Goal: Transaction & Acquisition: Purchase product/service

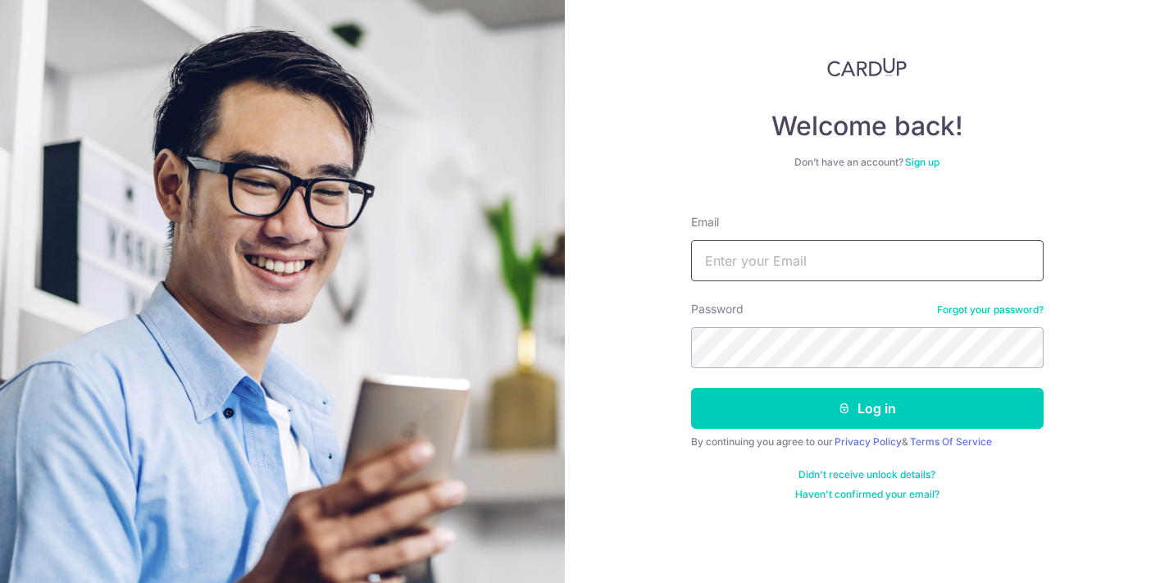
type input "[EMAIL_ADDRESS][DOMAIN_NAME]"
click at [867, 408] on button "Log in" at bounding box center [867, 408] width 353 height 41
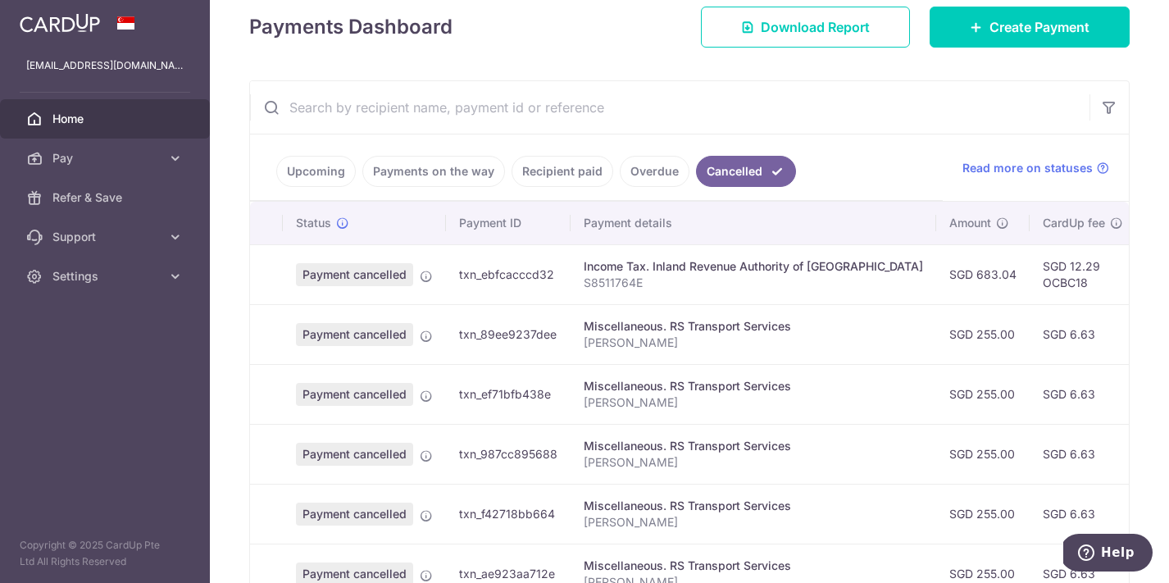
click at [326, 162] on link "Upcoming" at bounding box center [316, 171] width 80 height 31
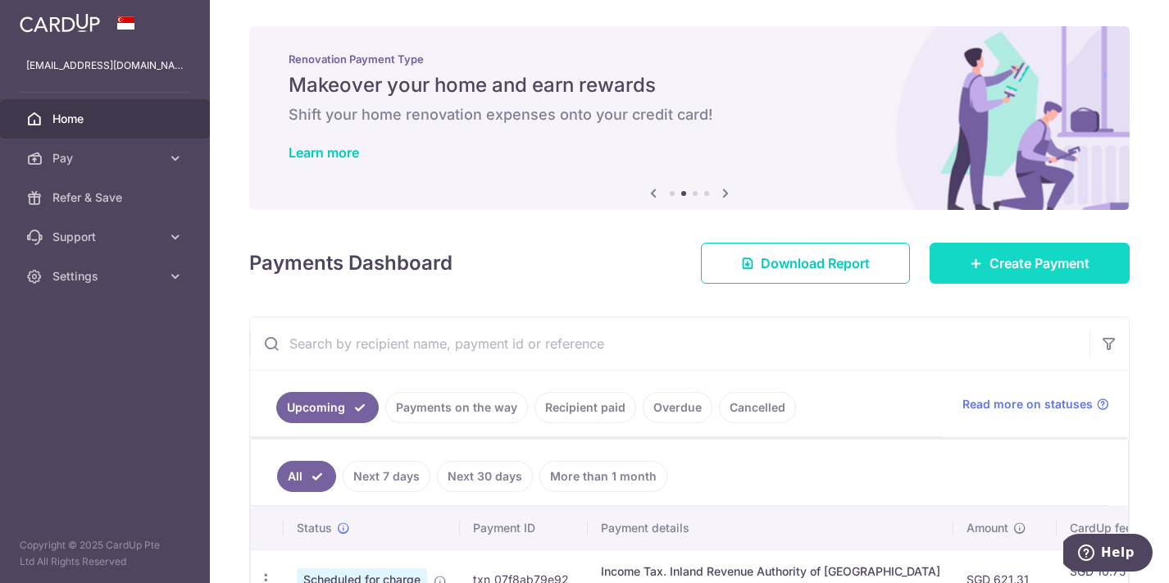
click at [1032, 280] on link "Create Payment" at bounding box center [1030, 263] width 200 height 41
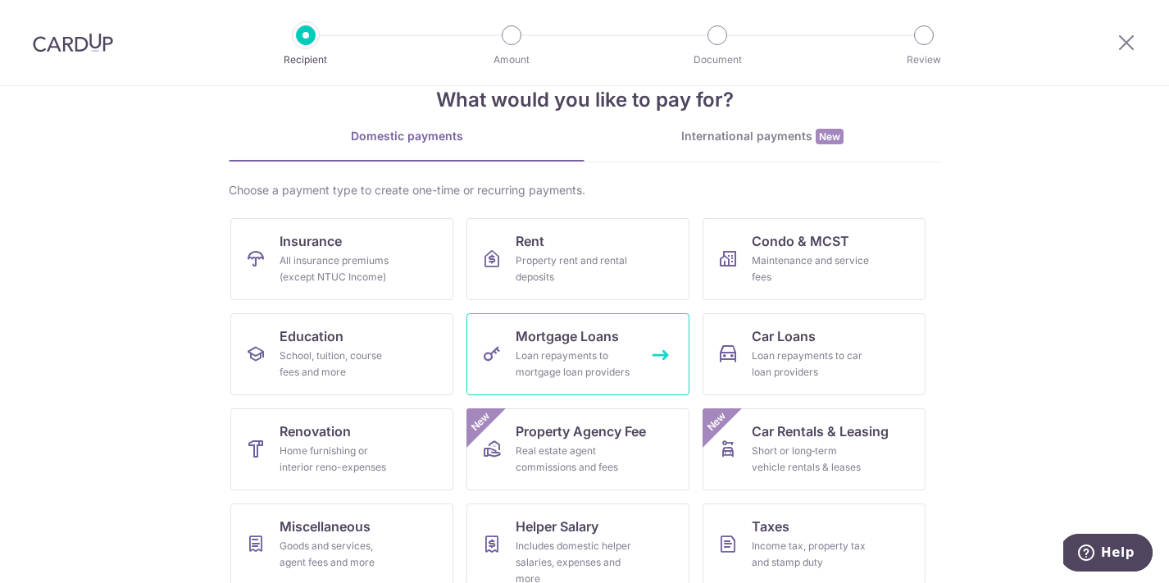
scroll to position [75, 0]
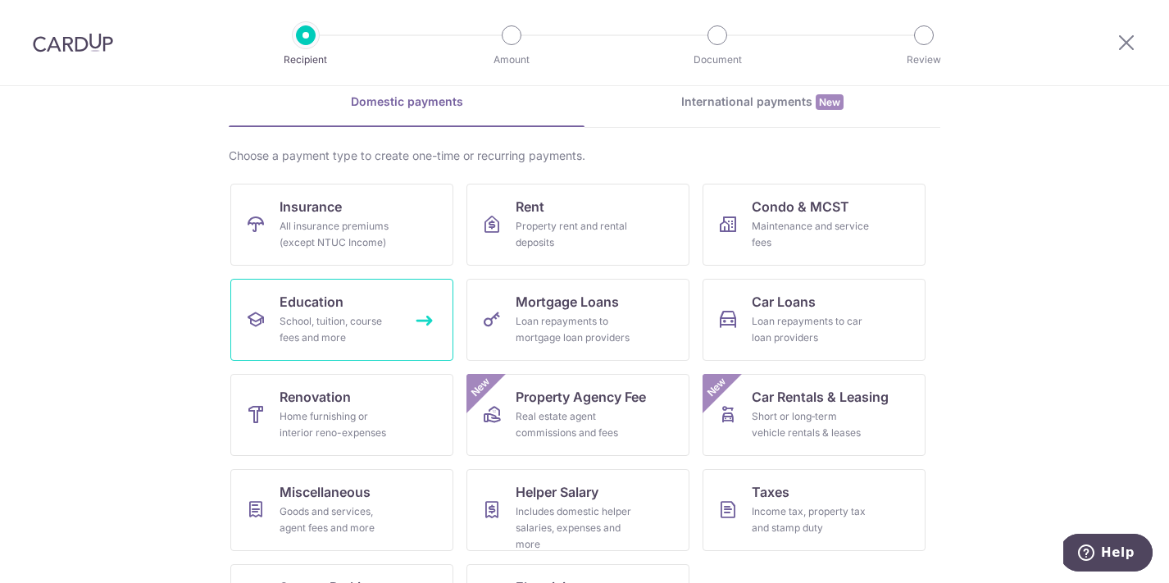
click at [356, 337] on div "School, tuition, course fees and more" at bounding box center [339, 329] width 118 height 33
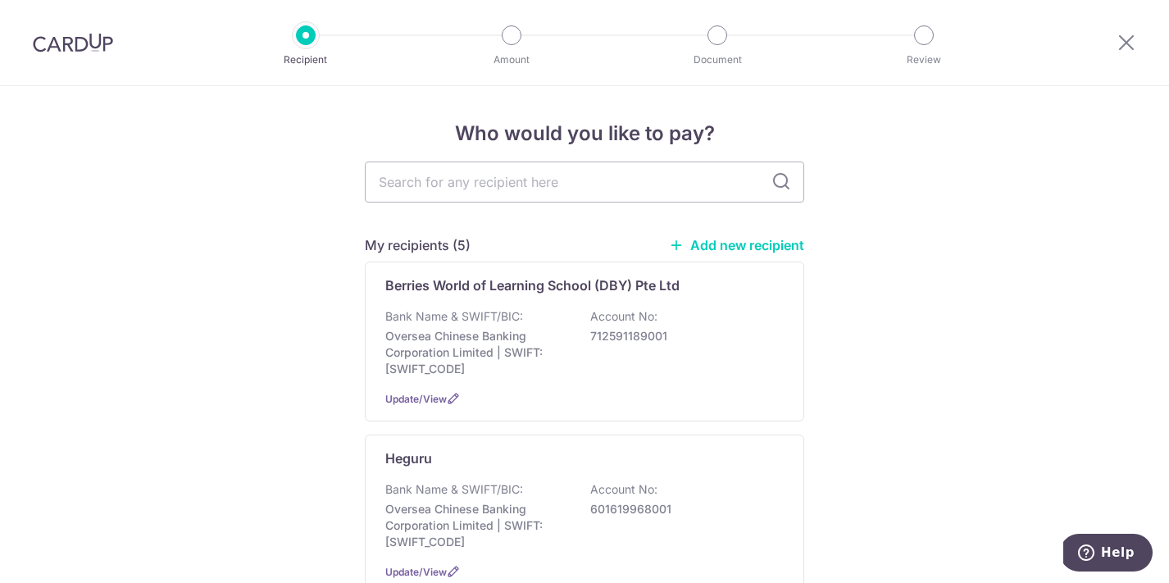
scroll to position [101, 0]
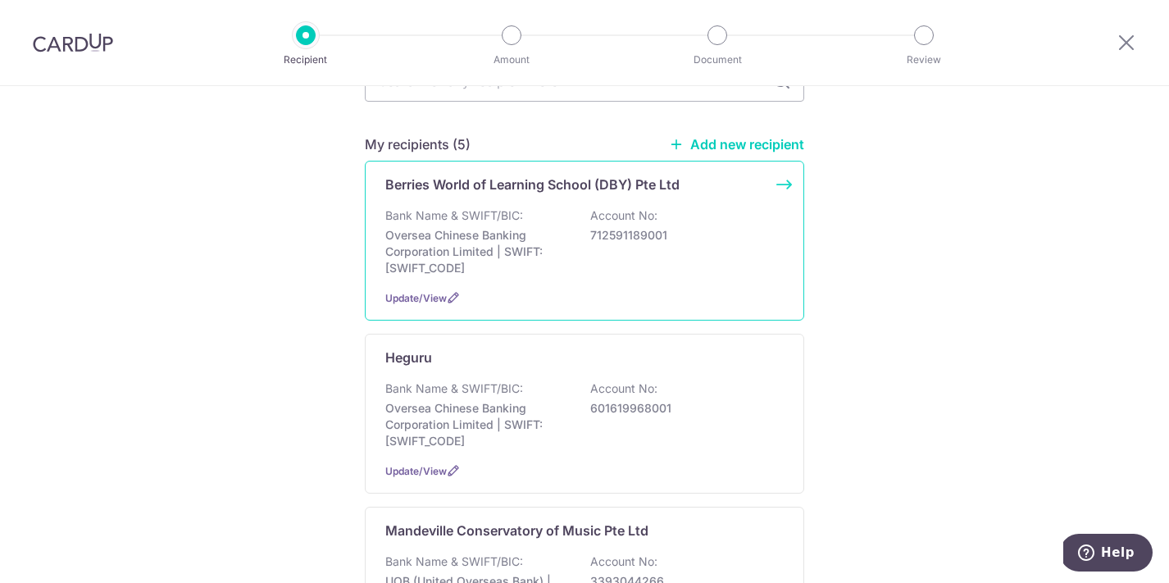
click at [517, 231] on p "Oversea Chinese Banking Corporation Limited | SWIFT: OCBCSGSGXXX" at bounding box center [477, 251] width 184 height 49
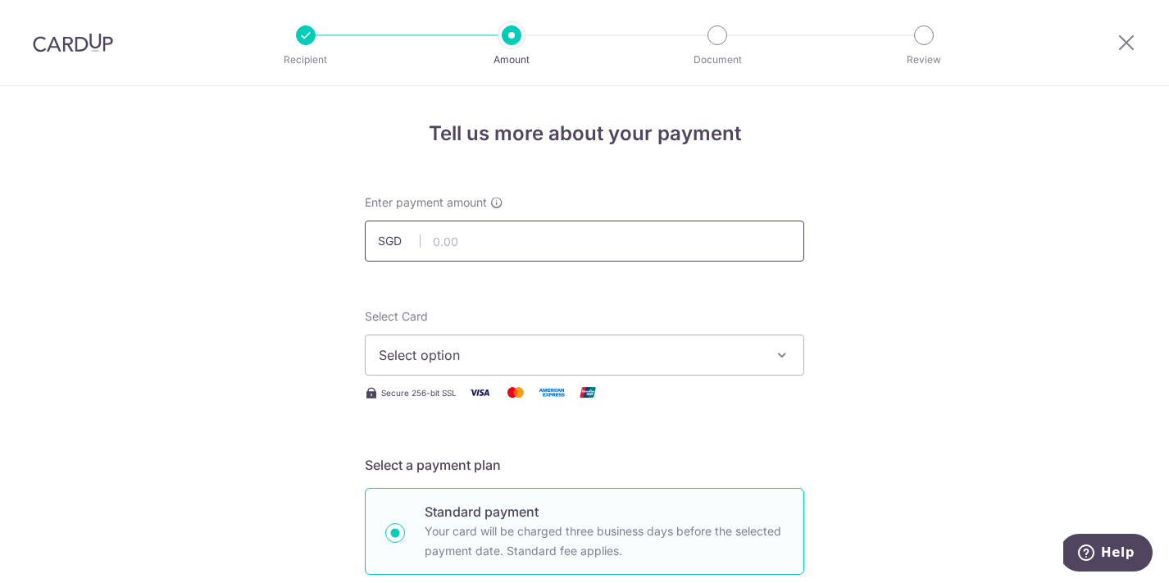
click at [550, 241] on input "text" at bounding box center [585, 241] width 440 height 41
type input "2,670.50"
click at [518, 356] on span "Select option" at bounding box center [570, 355] width 382 height 20
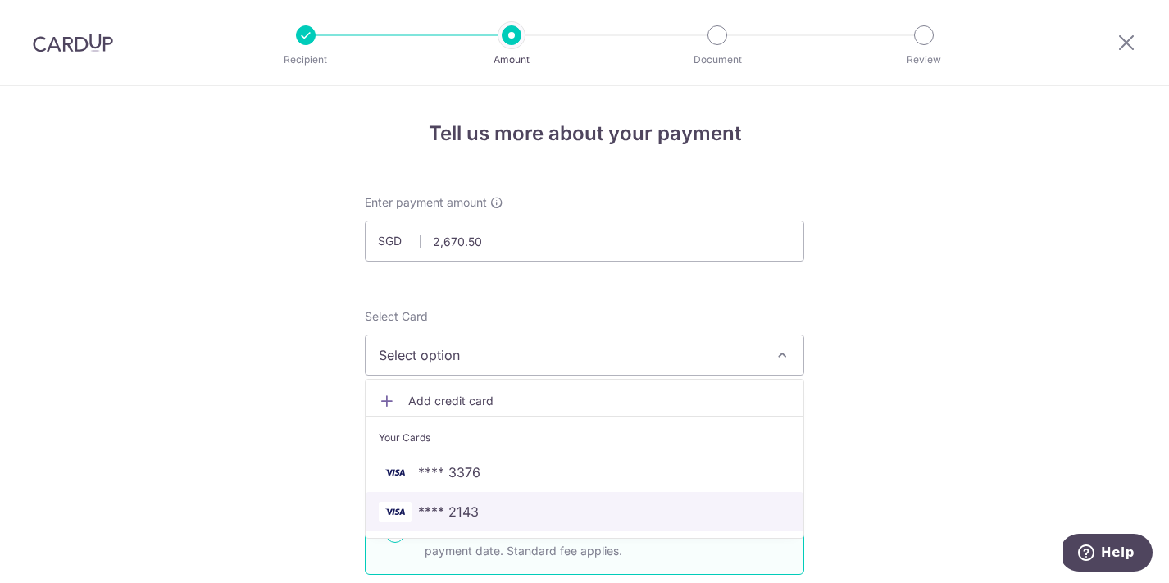
click at [460, 509] on span "**** 2143" at bounding box center [448, 512] width 61 height 20
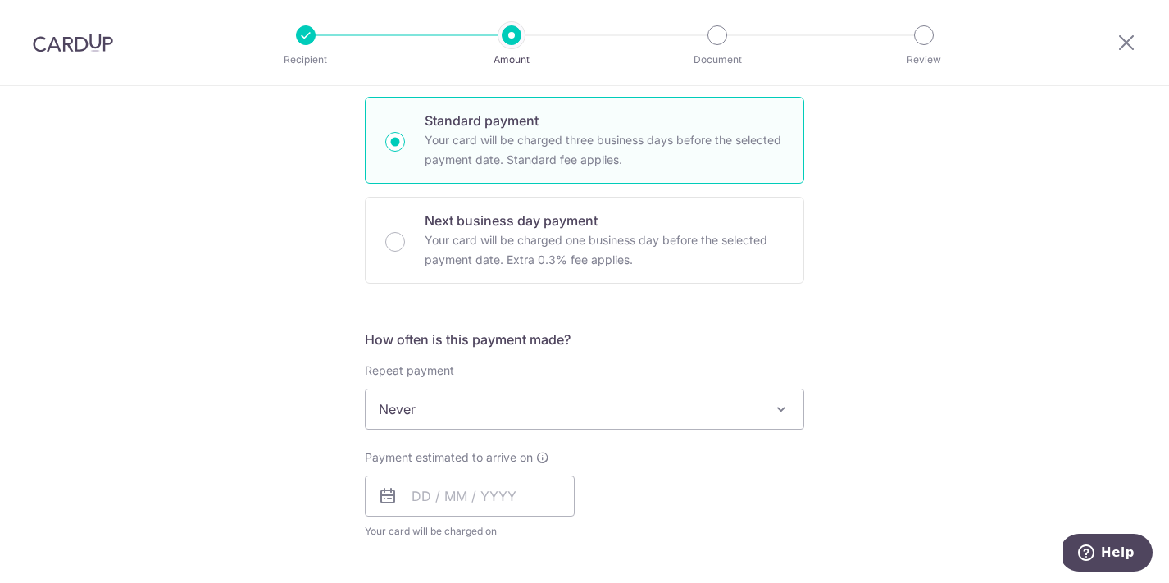
scroll to position [473, 0]
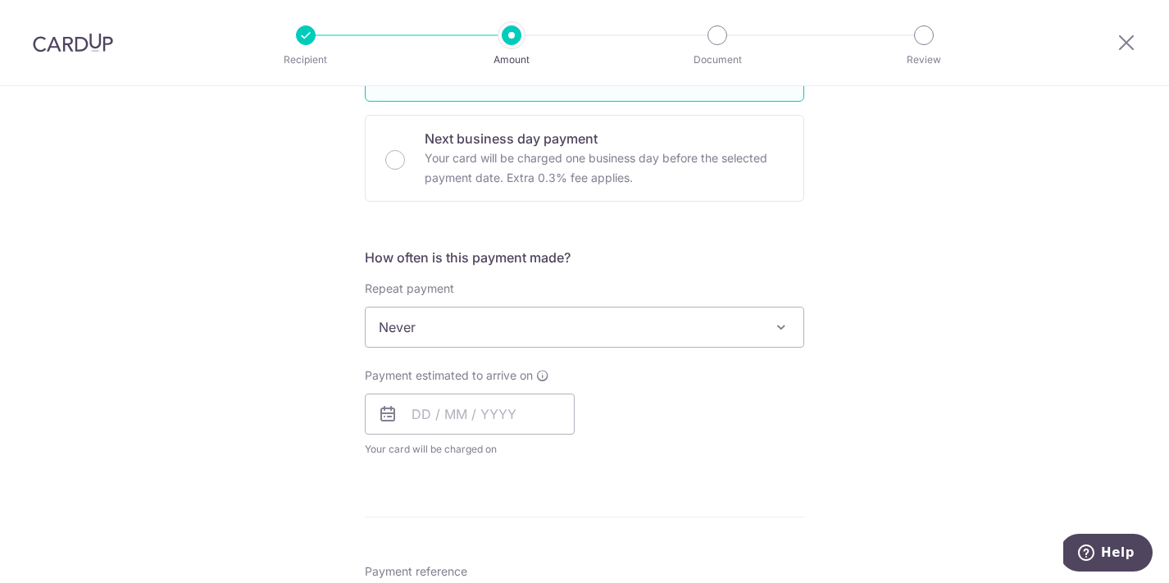
click at [467, 391] on div "Payment estimated to arrive on Your card will be charged on for the first payme…" at bounding box center [470, 412] width 210 height 90
click at [445, 424] on input "text" at bounding box center [470, 414] width 210 height 41
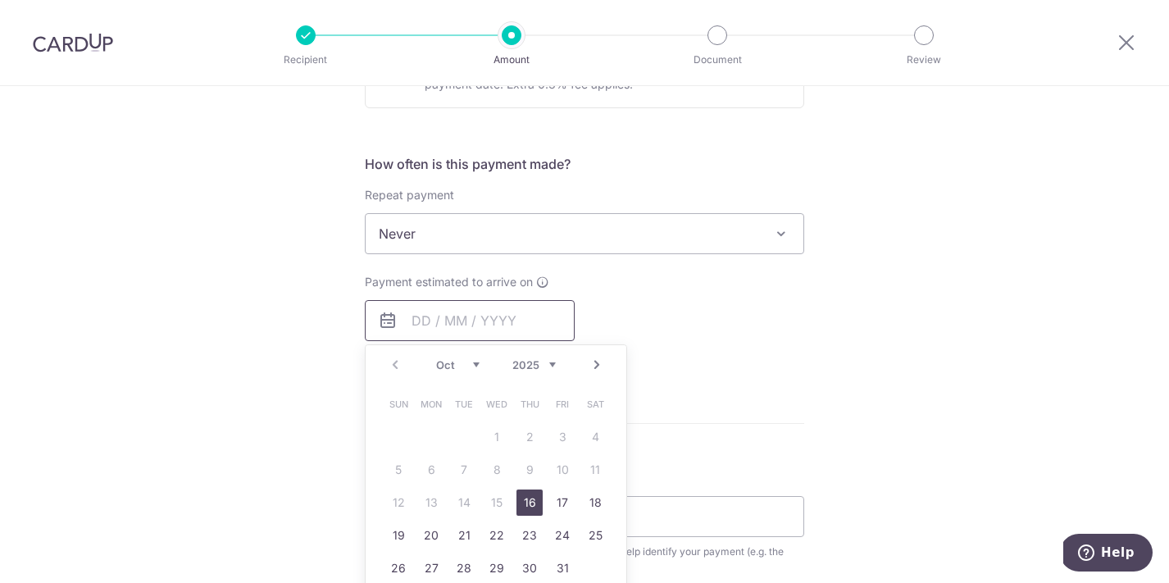
scroll to position [569, 0]
click at [526, 503] on link "16" at bounding box center [530, 500] width 26 height 26
type input "[DATE]"
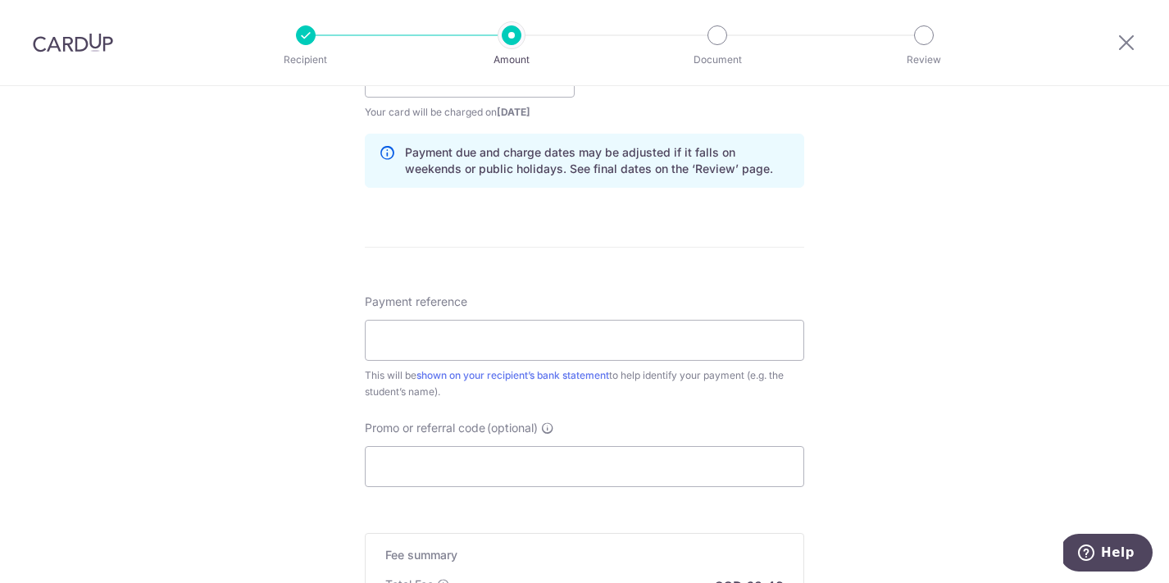
scroll to position [813, 0]
click at [660, 349] on input "Payment reference" at bounding box center [585, 337] width 440 height 41
paste input "BY-I25003470"
type input "BY-I25003470 [PERSON_NAME]"
click at [628, 467] on input "Promo or referral code (optional)" at bounding box center [585, 464] width 440 height 41
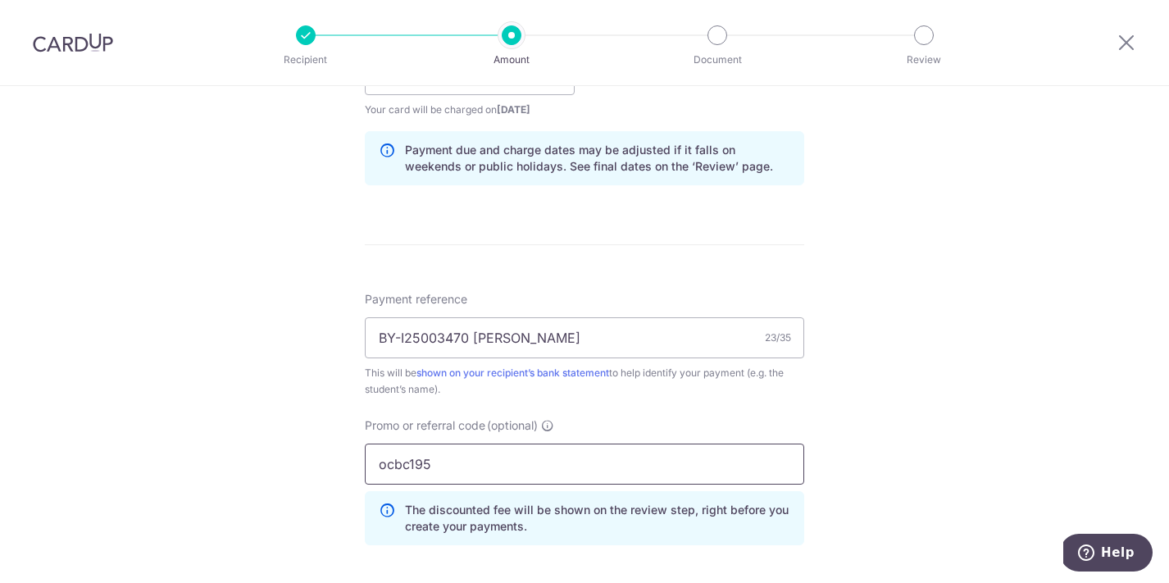
type input "ocbc195"
click at [1109, 407] on div "Tell us more about your payment Enter payment amount SGD 2,670.50 2670.50 Selec…" at bounding box center [584, 85] width 1169 height 1624
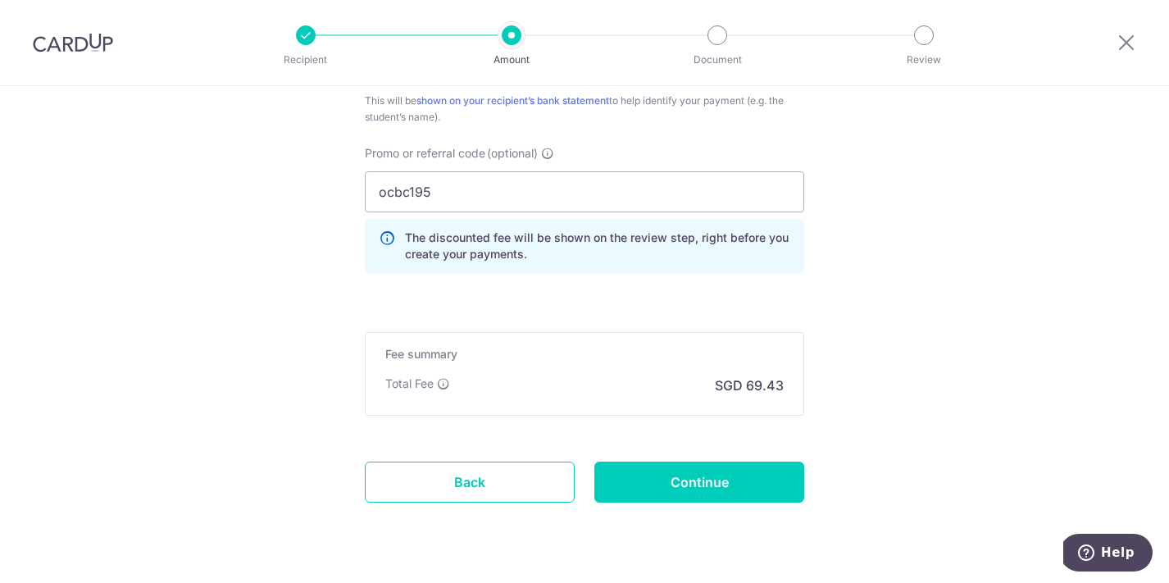
scroll to position [1108, 0]
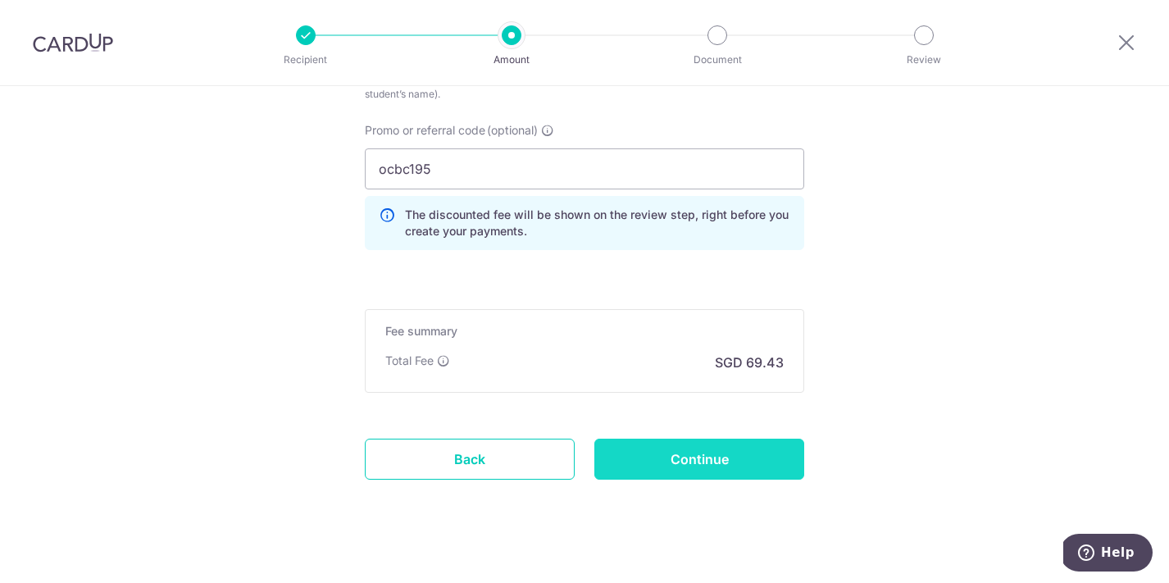
click at [734, 458] on input "Continue" at bounding box center [700, 459] width 210 height 41
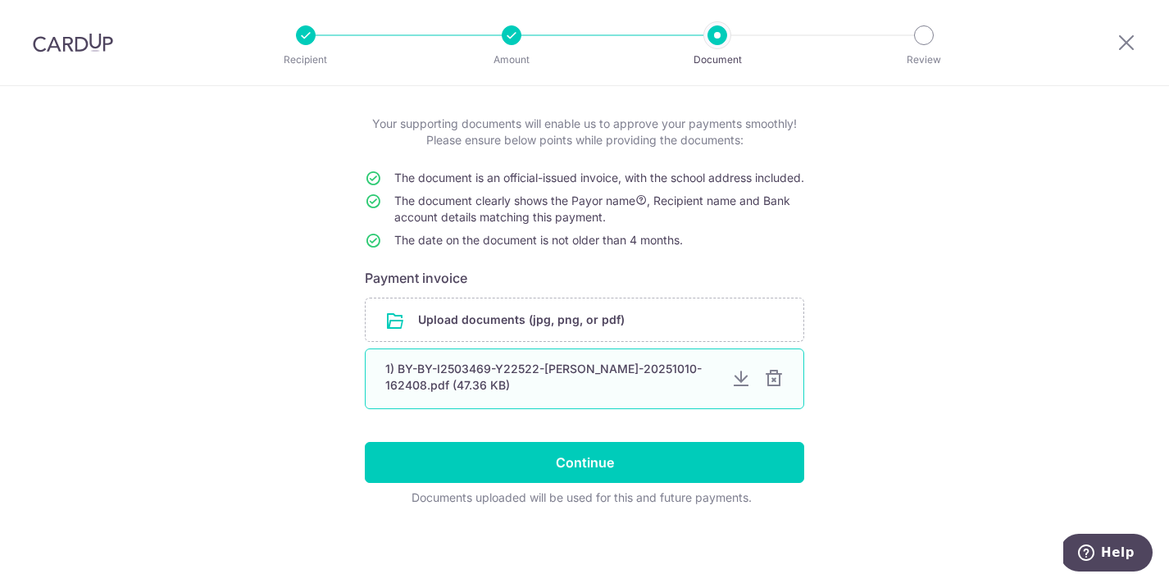
scroll to position [93, 0]
click at [777, 382] on div at bounding box center [774, 379] width 20 height 20
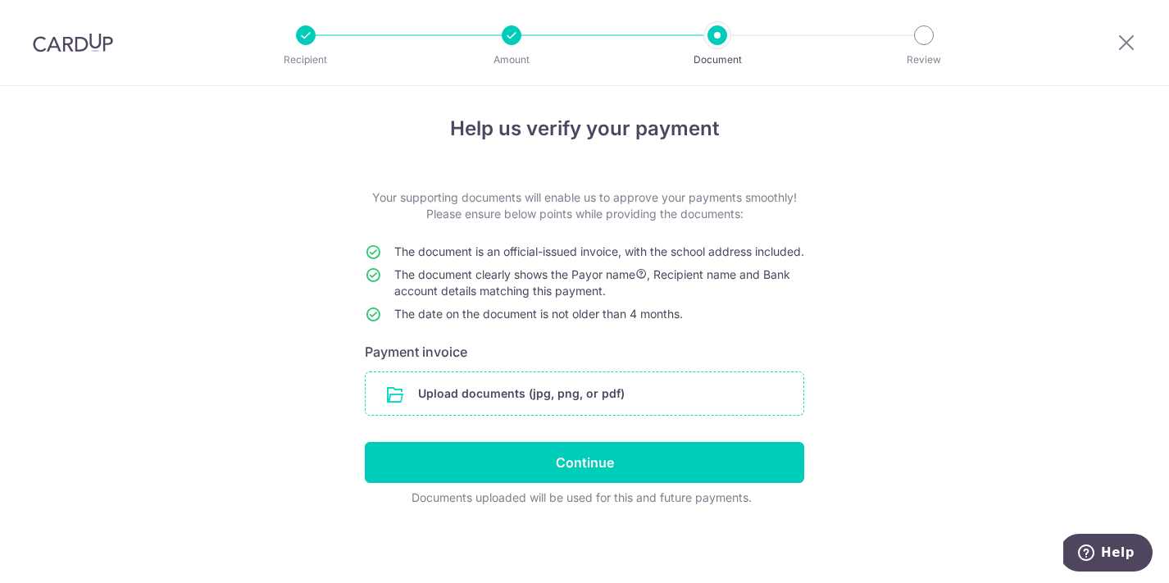
click at [740, 394] on input "file" at bounding box center [585, 393] width 438 height 43
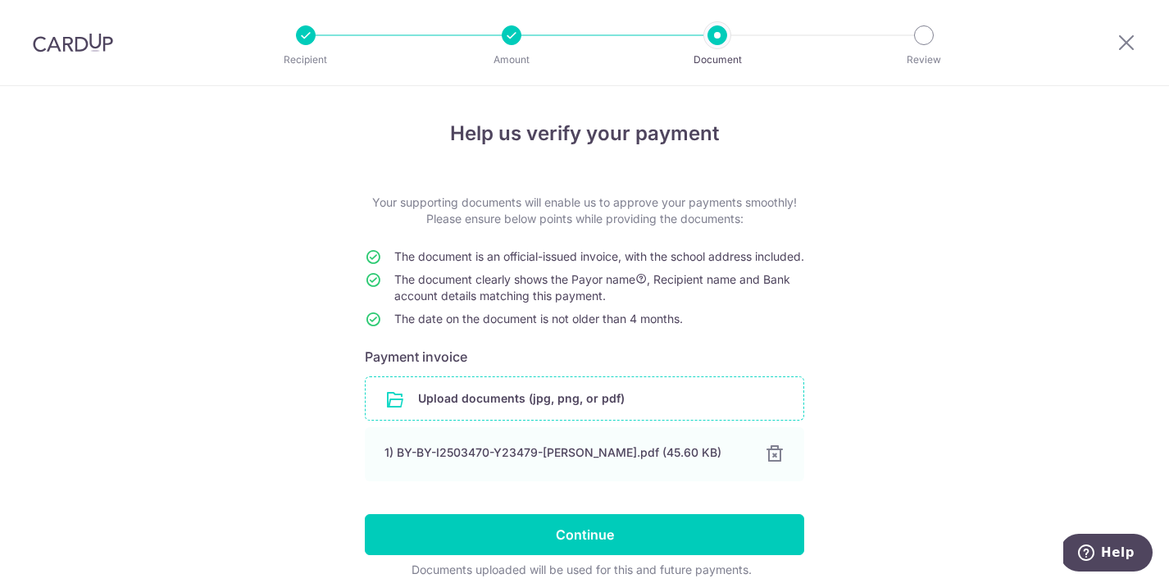
scroll to position [0, 0]
click at [715, 43] on div at bounding box center [718, 35] width 20 height 20
click at [502, 36] on div at bounding box center [512, 35] width 20 height 20
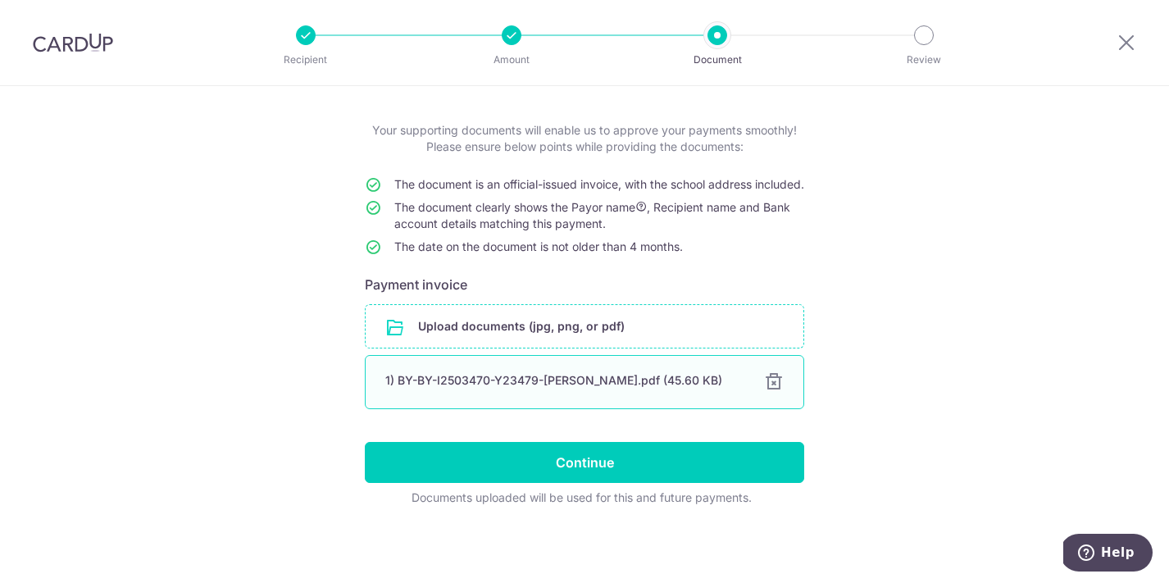
scroll to position [76, 0]
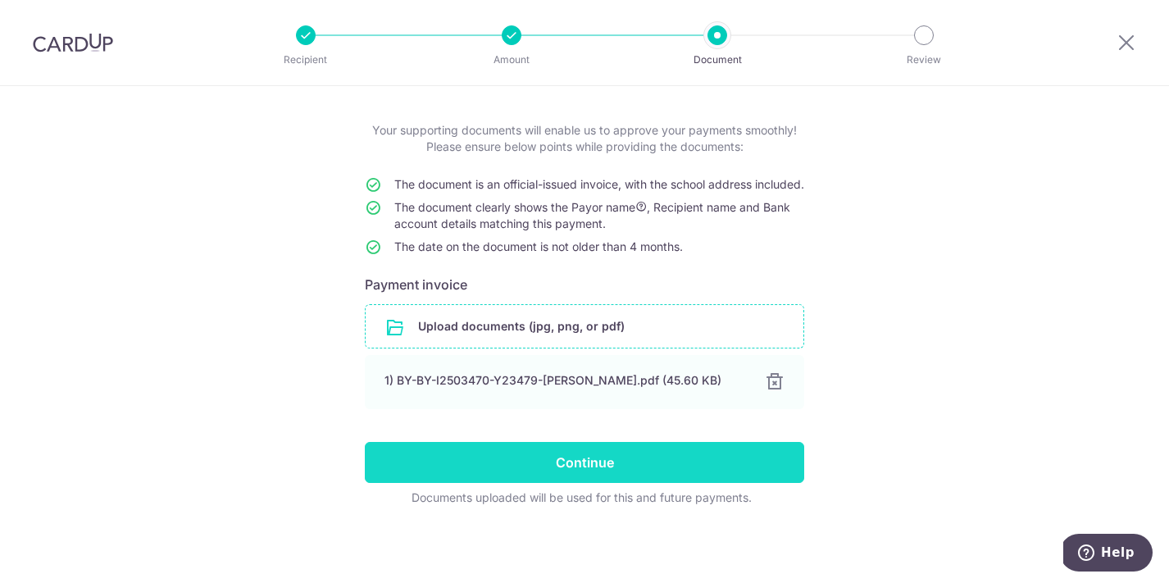
click at [675, 476] on input "Continue" at bounding box center [585, 462] width 440 height 41
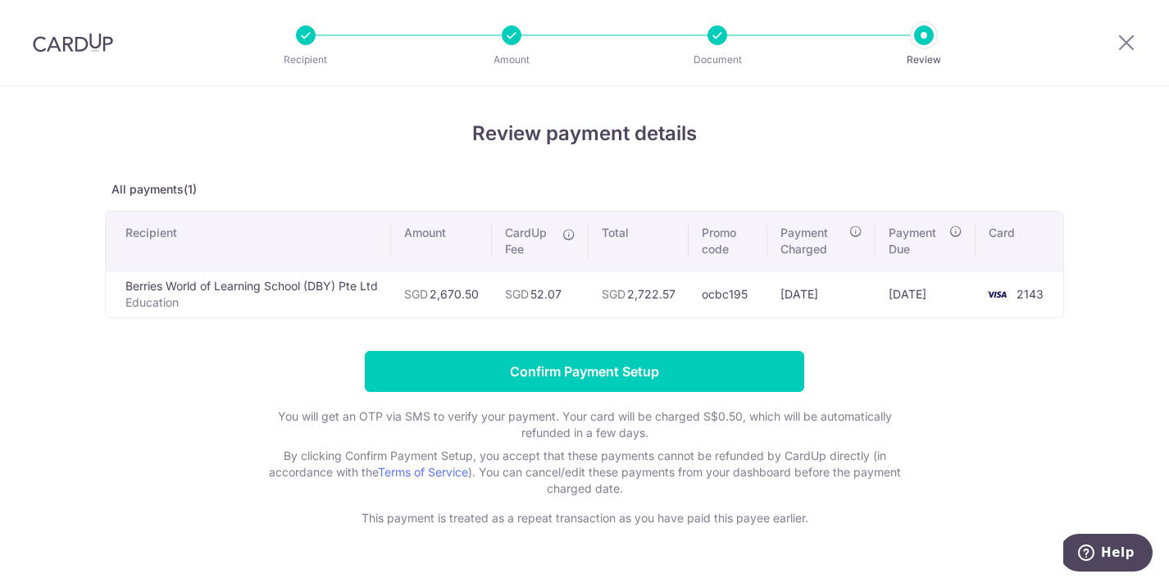
scroll to position [12, 0]
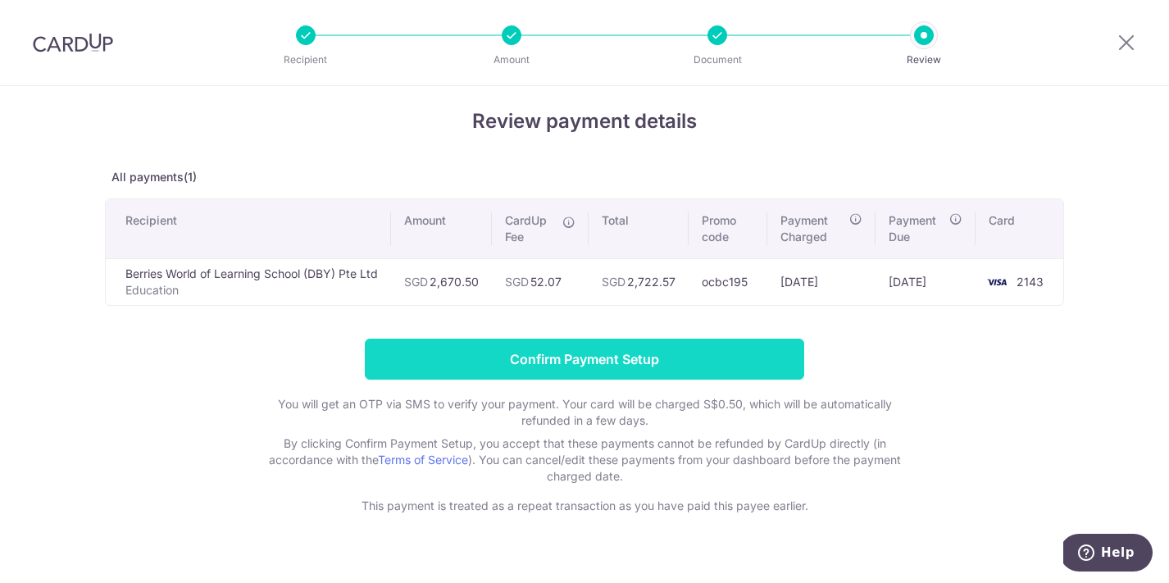
click at [678, 377] on input "Confirm Payment Setup" at bounding box center [585, 359] width 440 height 41
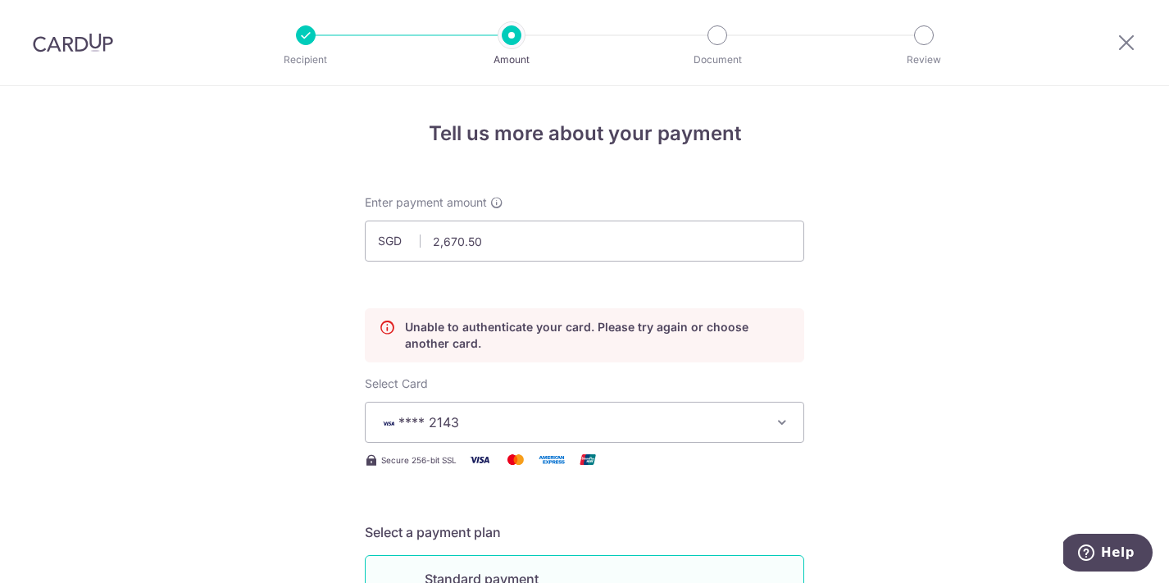
click at [391, 330] on icon at bounding box center [387, 335] width 16 height 33
click at [387, 326] on icon at bounding box center [387, 335] width 16 height 33
click at [1119, 43] on icon at bounding box center [1127, 42] width 20 height 21
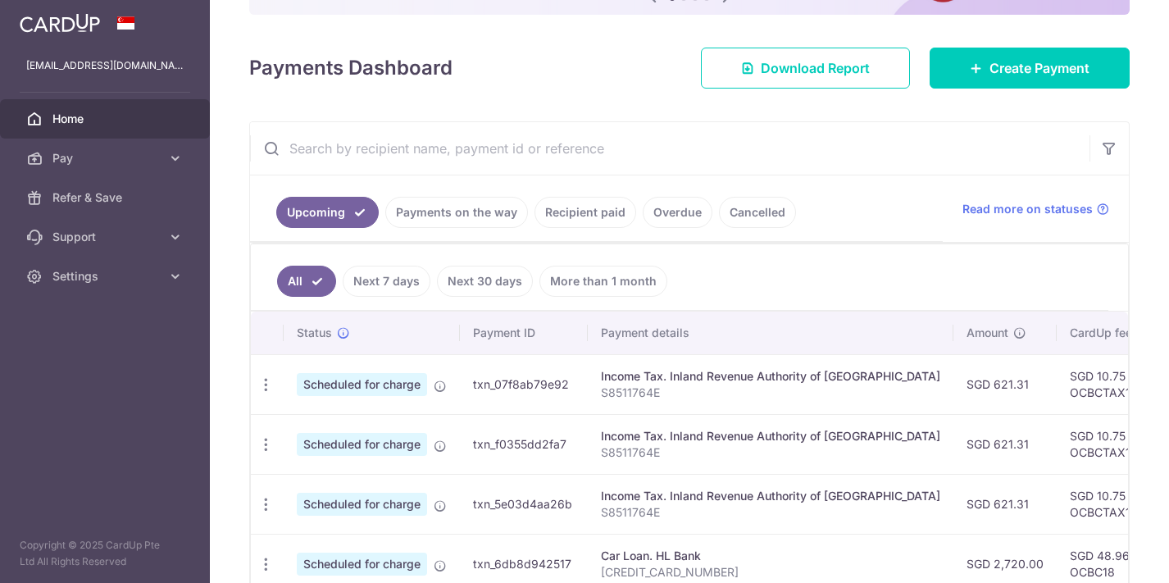
click at [472, 198] on link "Payments on the way" at bounding box center [456, 212] width 143 height 31
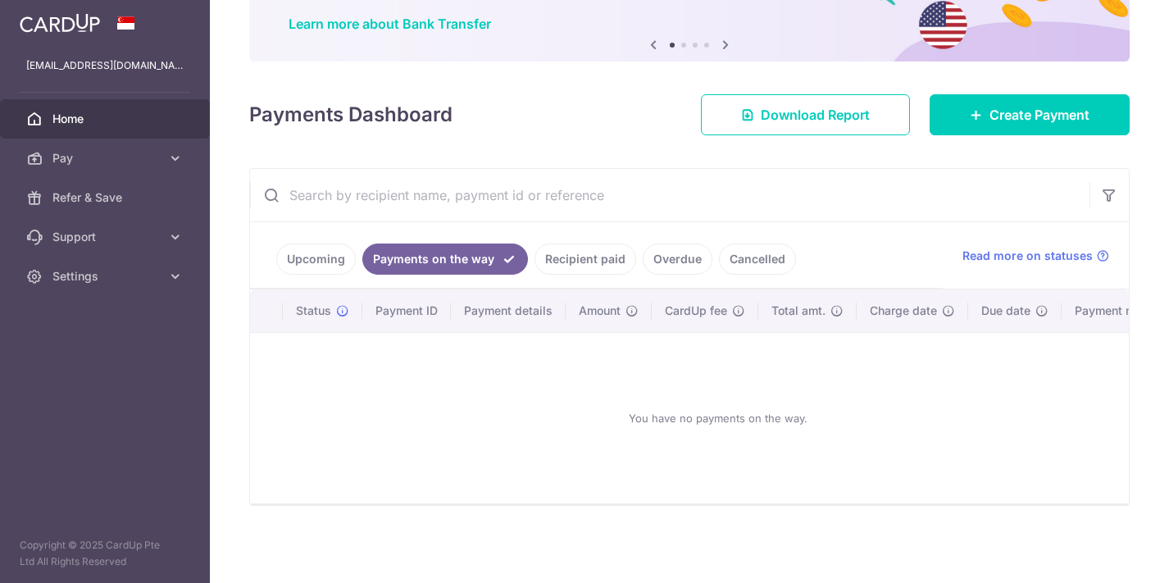
scroll to position [129, 0]
click at [576, 262] on link "Recipient paid" at bounding box center [586, 259] width 102 height 31
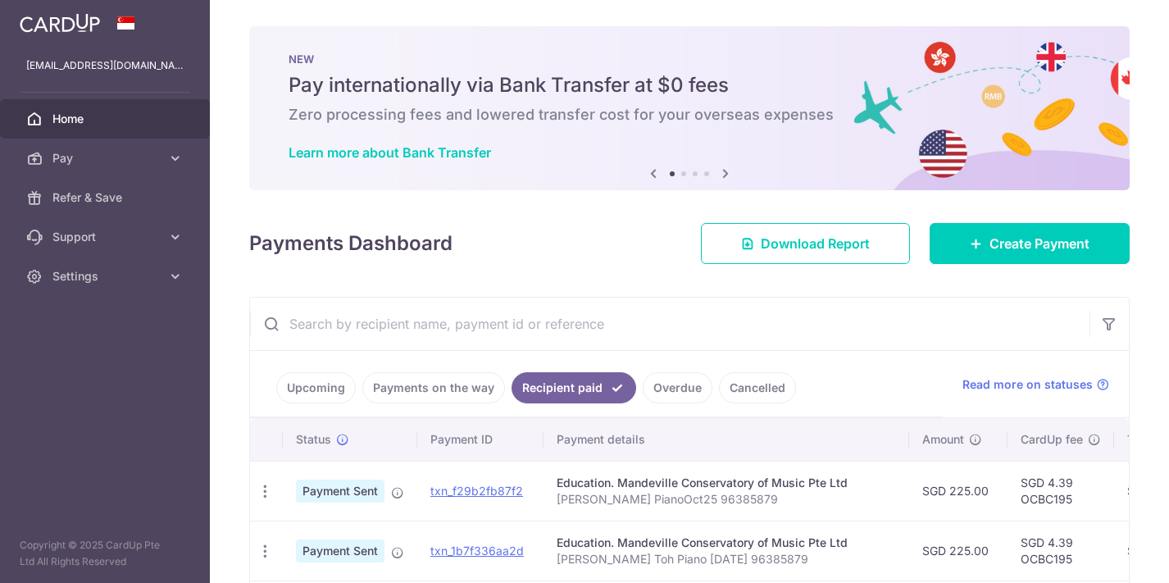
scroll to position [0, 0]
click at [99, 126] on span "Home" at bounding box center [106, 119] width 108 height 16
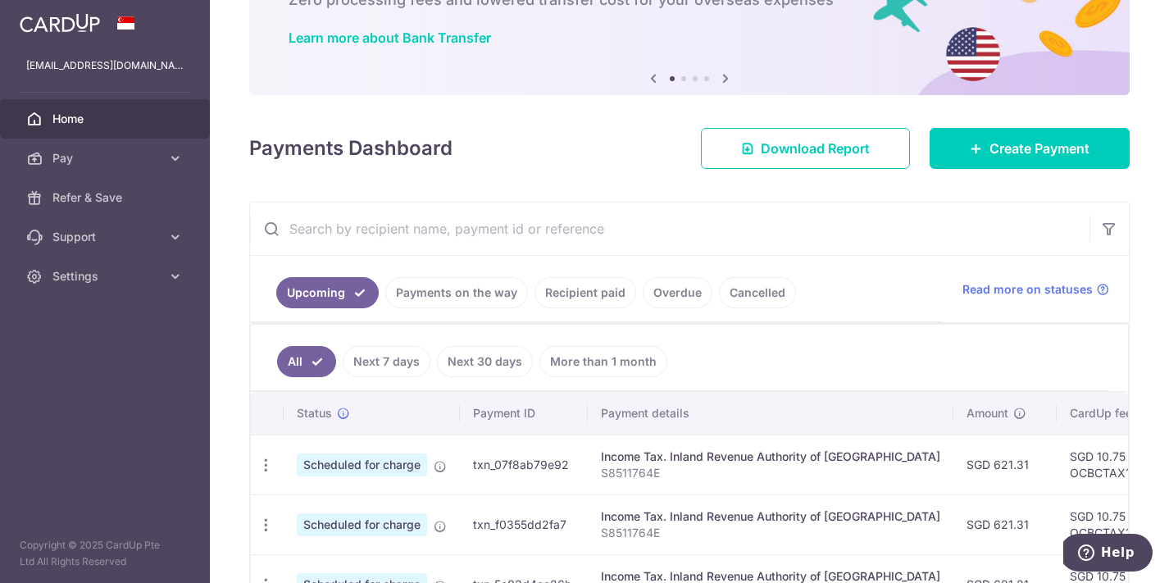
scroll to position [80, 0]
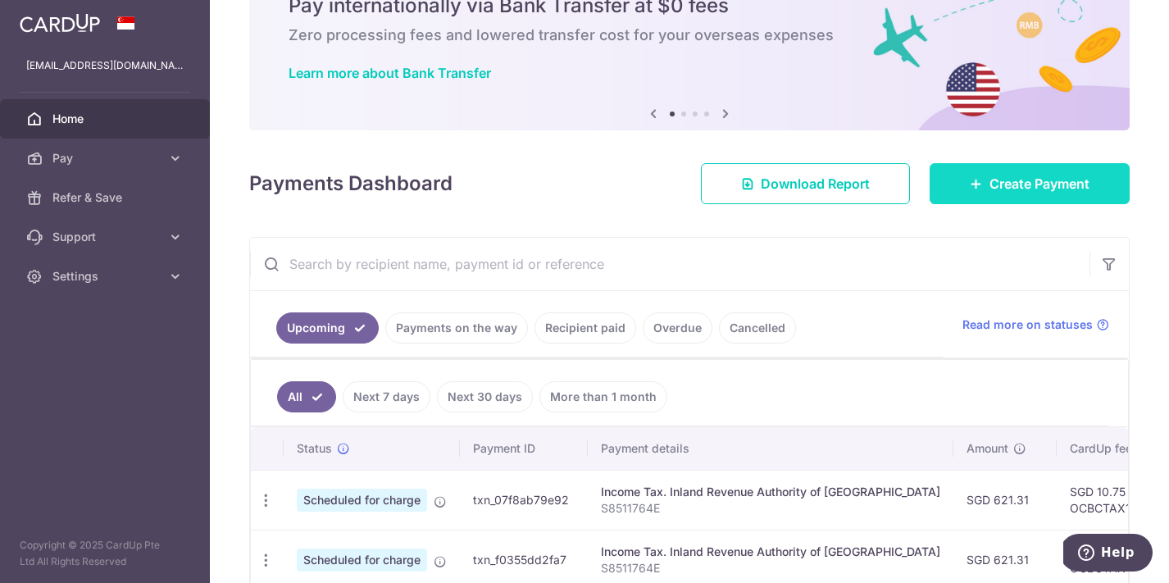
click at [1009, 194] on link "Create Payment" at bounding box center [1030, 183] width 200 height 41
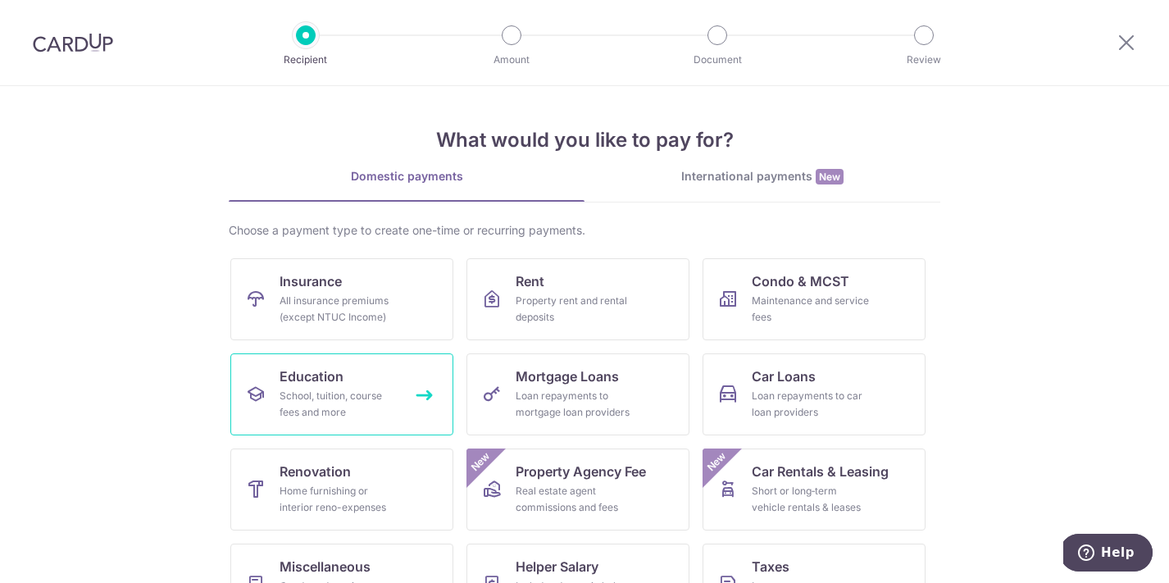
click at [362, 399] on div "School, tuition, course fees and more" at bounding box center [339, 404] width 118 height 33
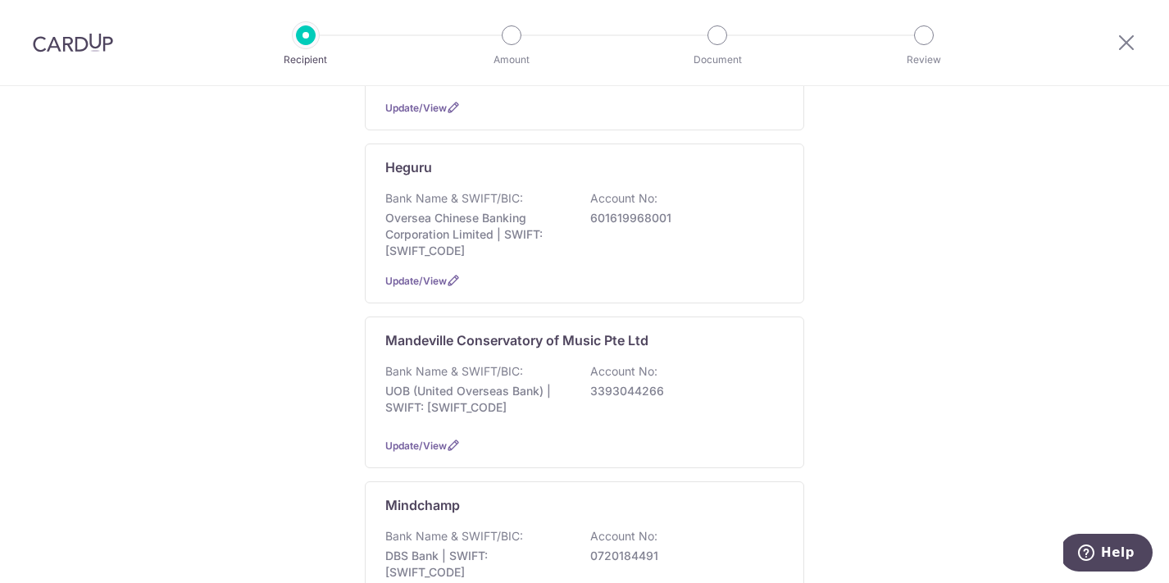
scroll to position [302, 0]
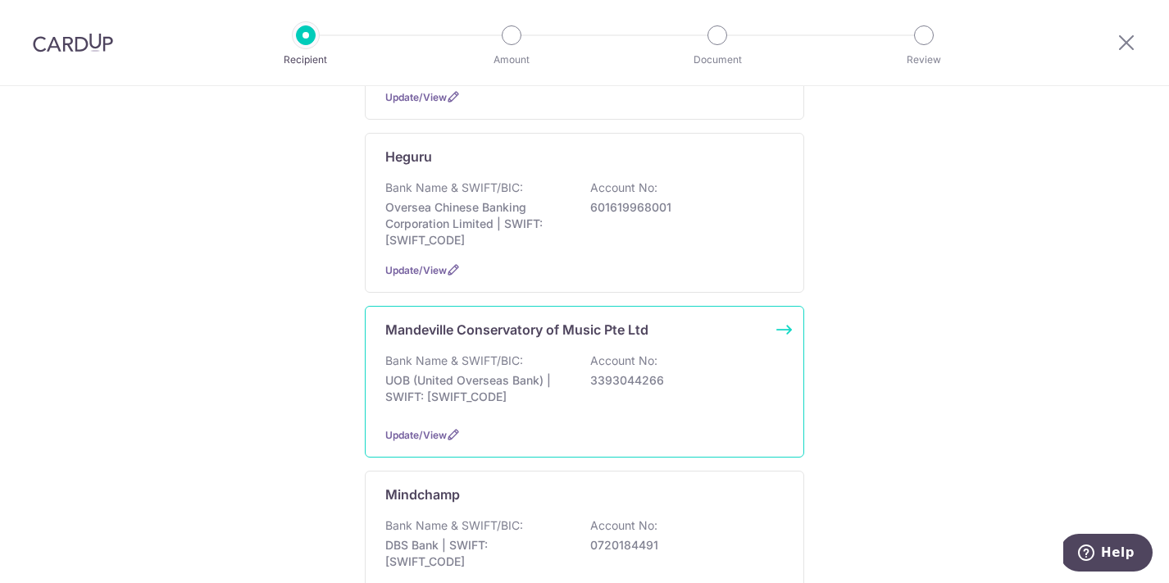
click at [477, 362] on p "Bank Name & SWIFT/BIC:" at bounding box center [454, 361] width 138 height 16
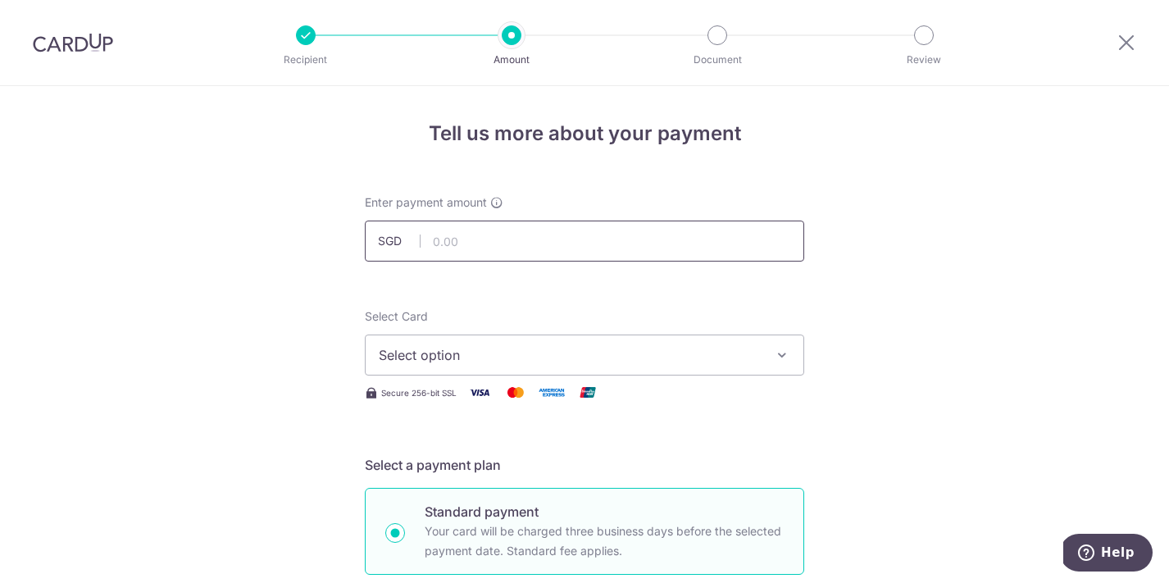
click at [490, 238] on input "text" at bounding box center [585, 241] width 440 height 41
type input "225.00"
click at [588, 353] on span "Select option" at bounding box center [570, 355] width 382 height 20
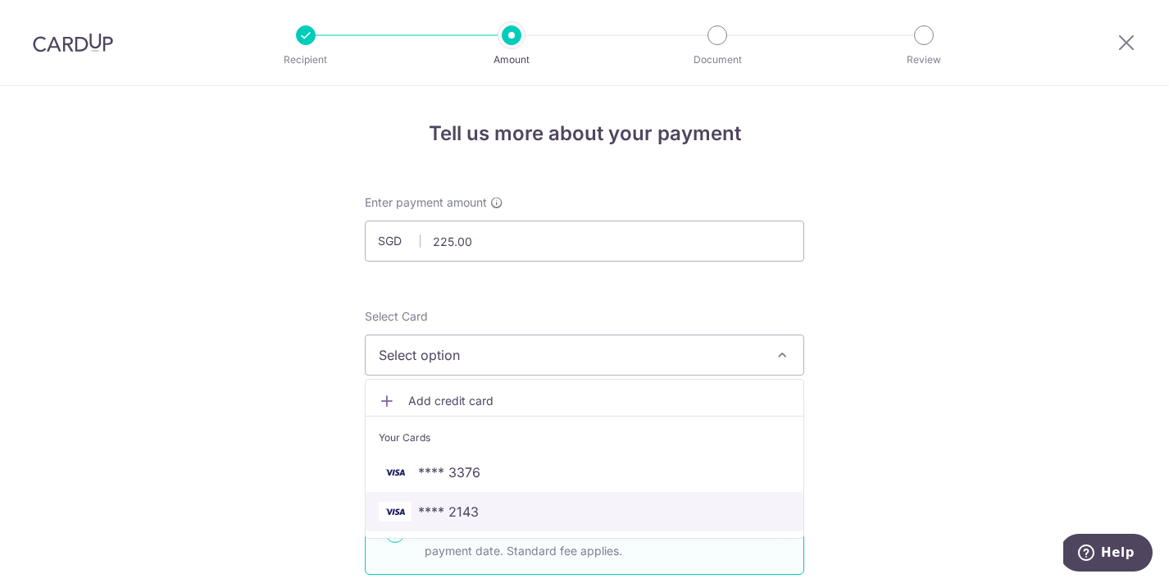
click at [500, 516] on span "**** 2143" at bounding box center [585, 512] width 412 height 20
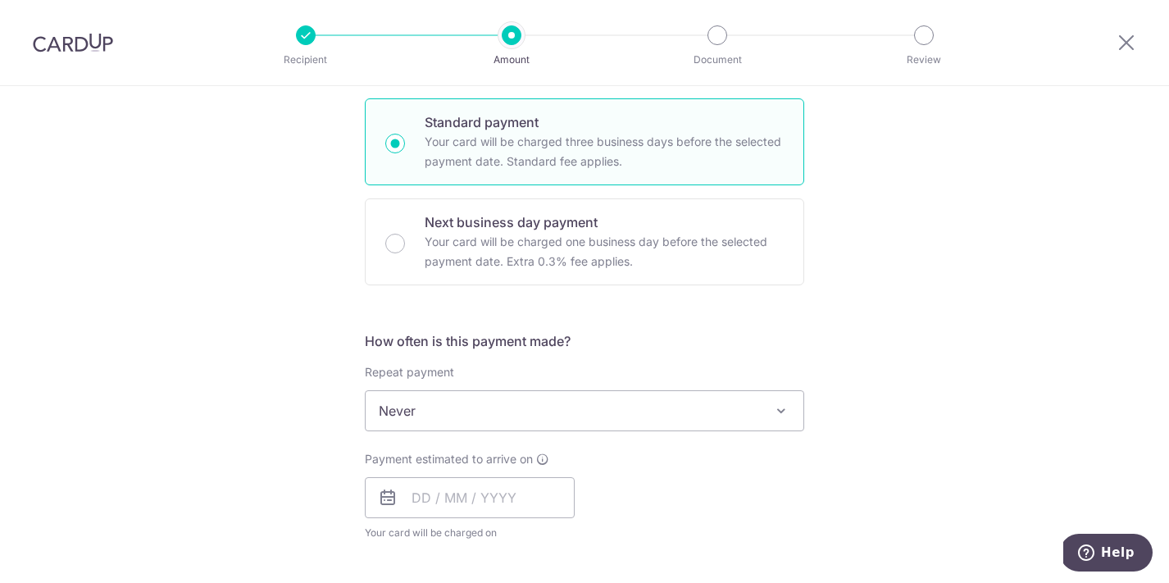
scroll to position [485, 0]
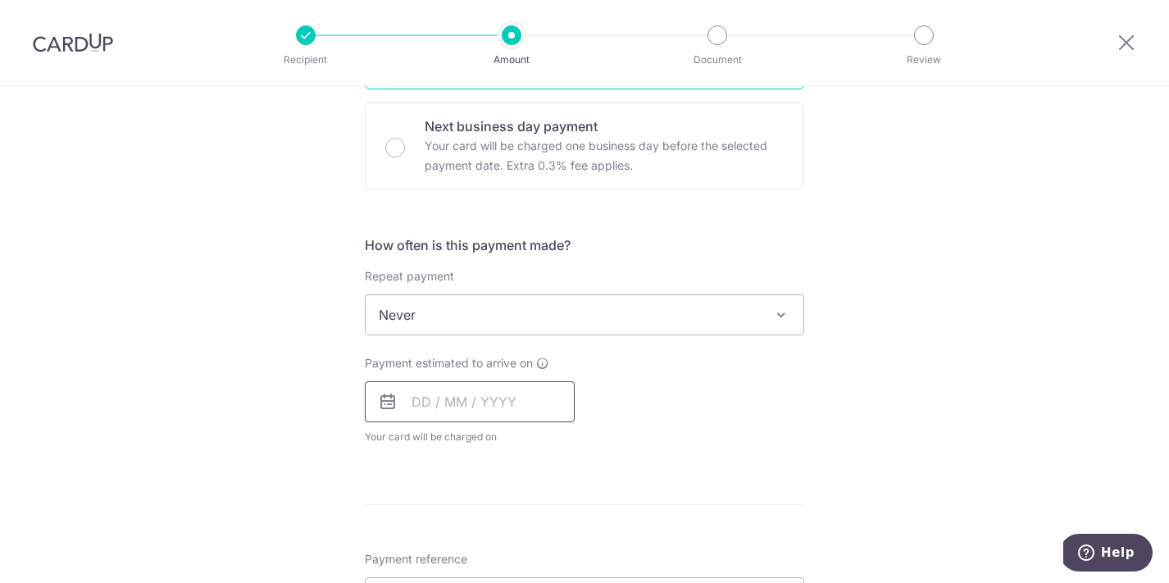
click at [474, 390] on input "text" at bounding box center [470, 401] width 210 height 41
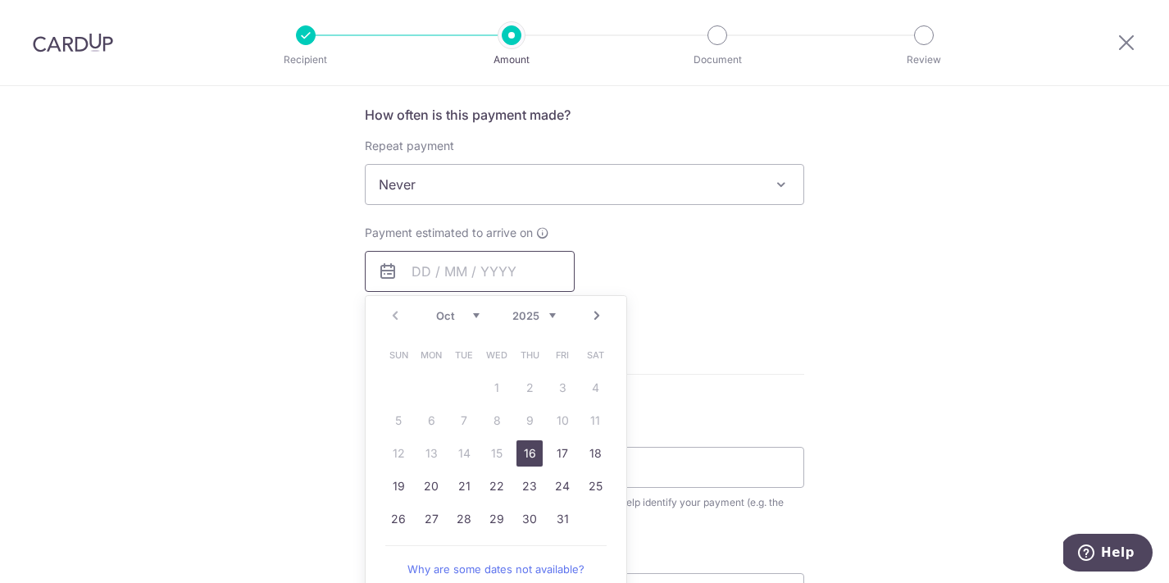
scroll to position [622, 0]
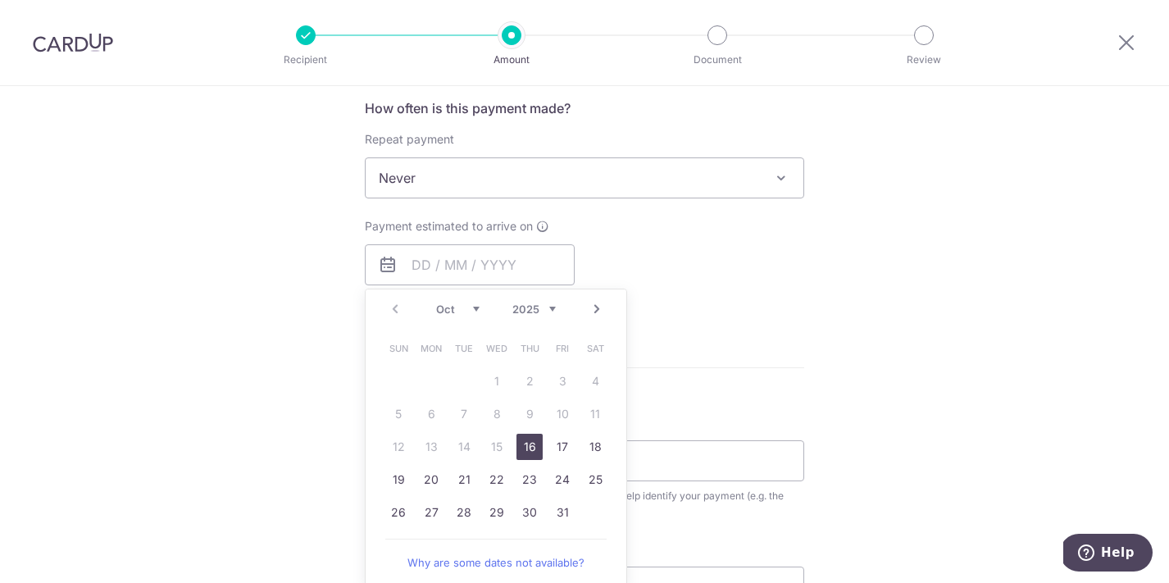
click at [599, 314] on link "Next" at bounding box center [597, 309] width 20 height 20
click at [410, 415] on link "2" at bounding box center [398, 414] width 26 height 26
type input "02/11/2025"
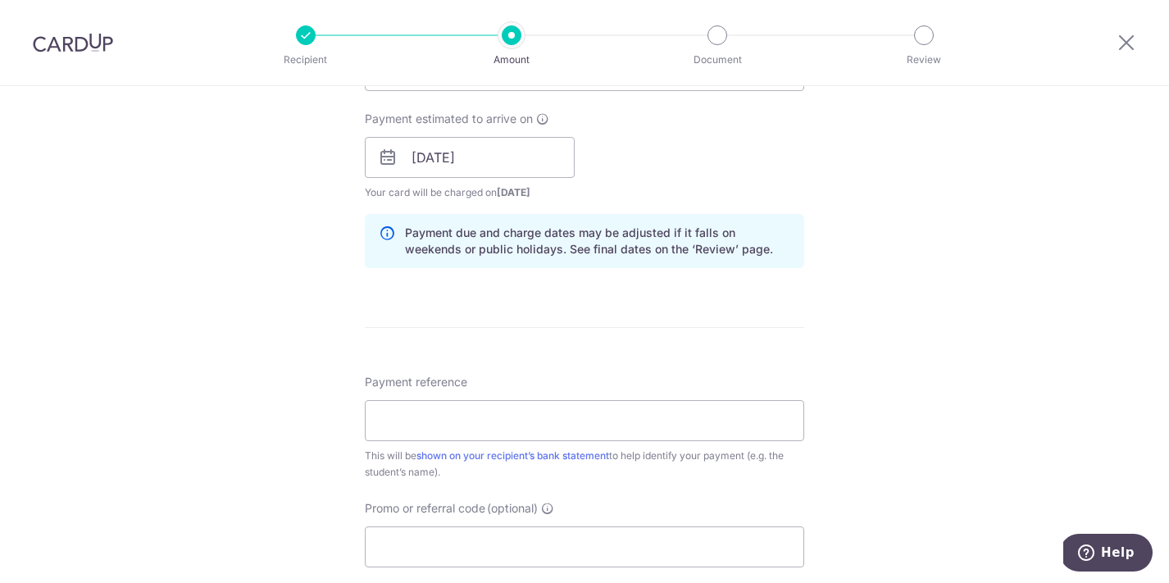
scroll to position [731, 0]
click at [498, 429] on input "Payment reference" at bounding box center [585, 419] width 440 height 41
click at [481, 424] on input "Jayden Toh Sep 2025 96385879" at bounding box center [585, 419] width 440 height 41
type input "Jayden Toh Nov 2025 96385879"
click at [885, 457] on div "Tell us more about your payment Enter payment amount SGD 225.00 225.00 Select C…" at bounding box center [584, 130] width 1169 height 1551
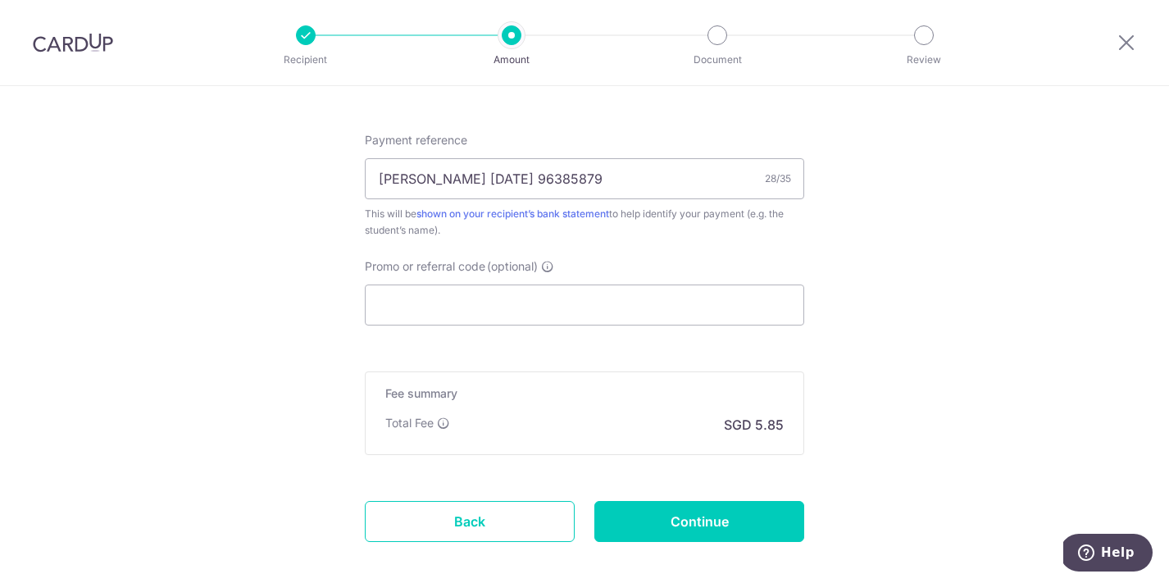
scroll to position [1027, 0]
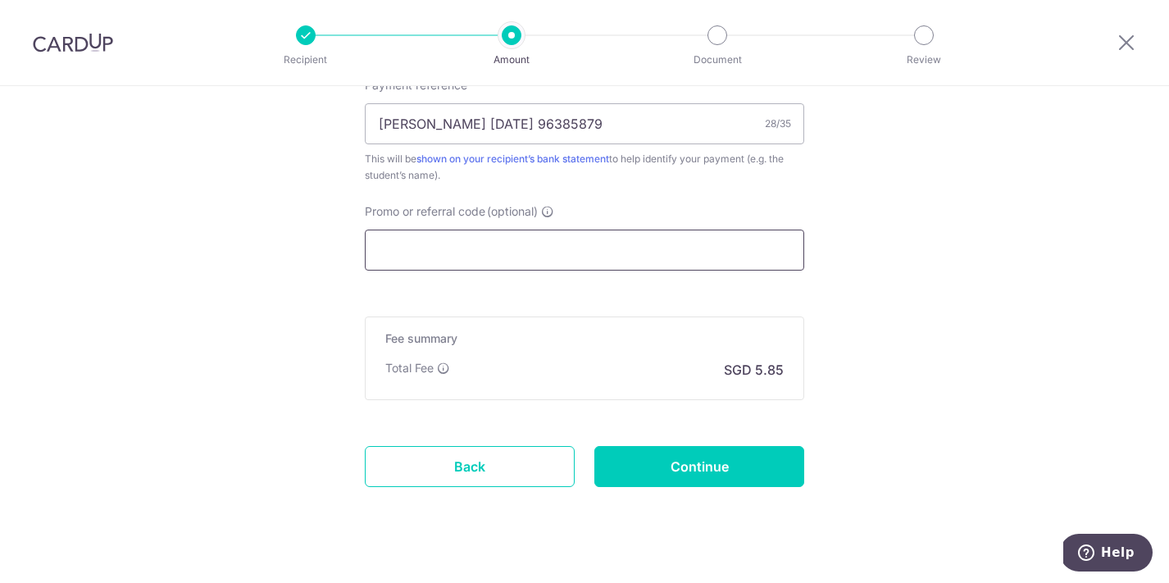
click at [687, 261] on input "Promo or referral code (optional)" at bounding box center [585, 250] width 440 height 41
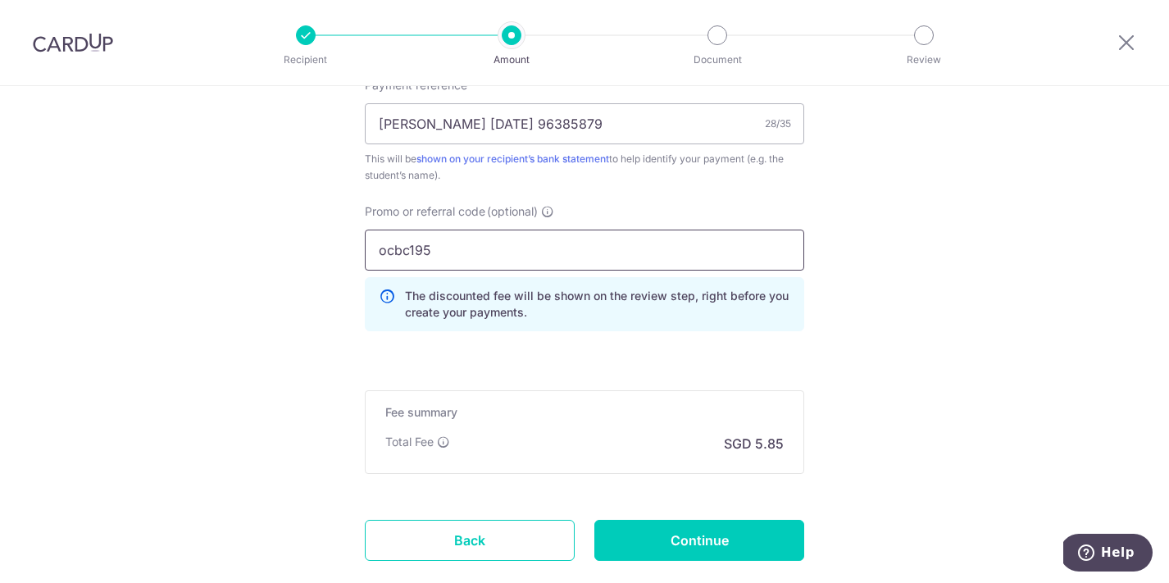
type input "ocbc195"
click at [732, 543] on input "Continue" at bounding box center [700, 540] width 210 height 41
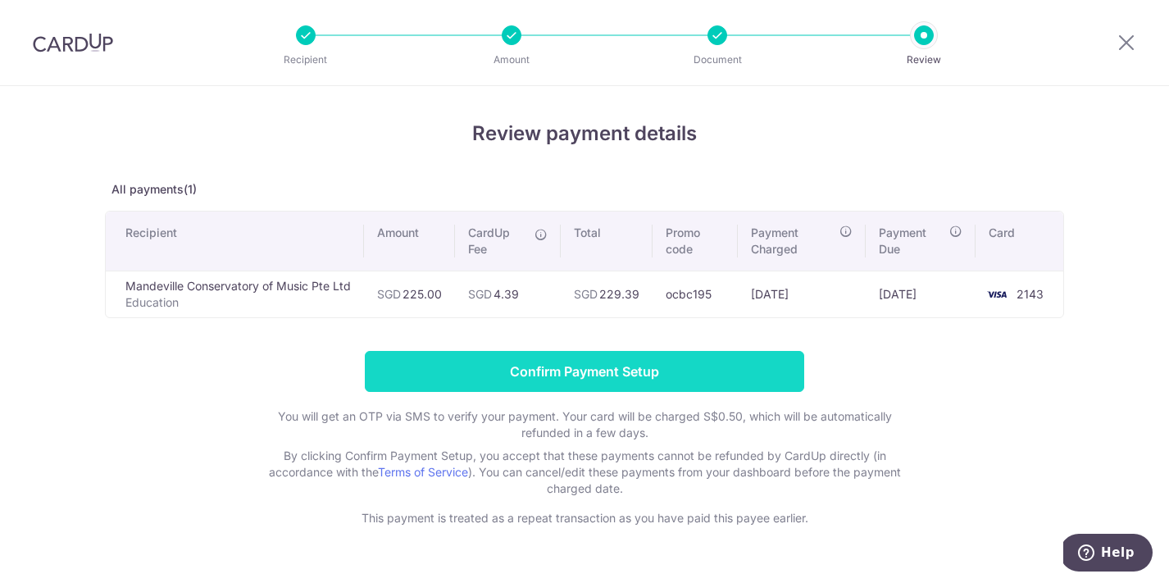
click at [690, 371] on input "Confirm Payment Setup" at bounding box center [585, 371] width 440 height 41
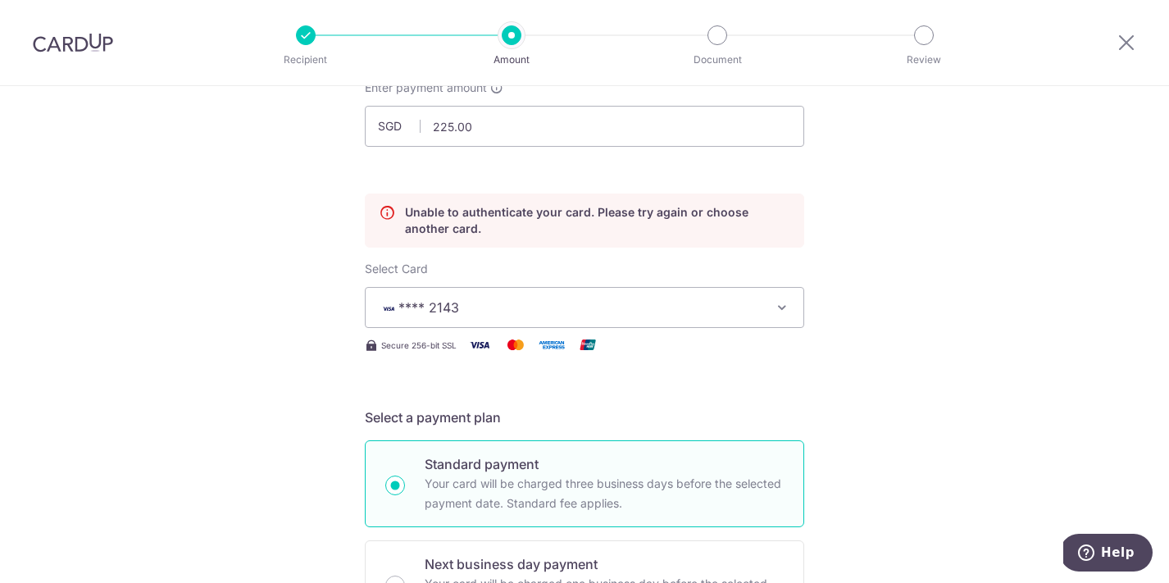
scroll to position [113, 0]
click at [391, 218] on icon at bounding box center [387, 222] width 16 height 33
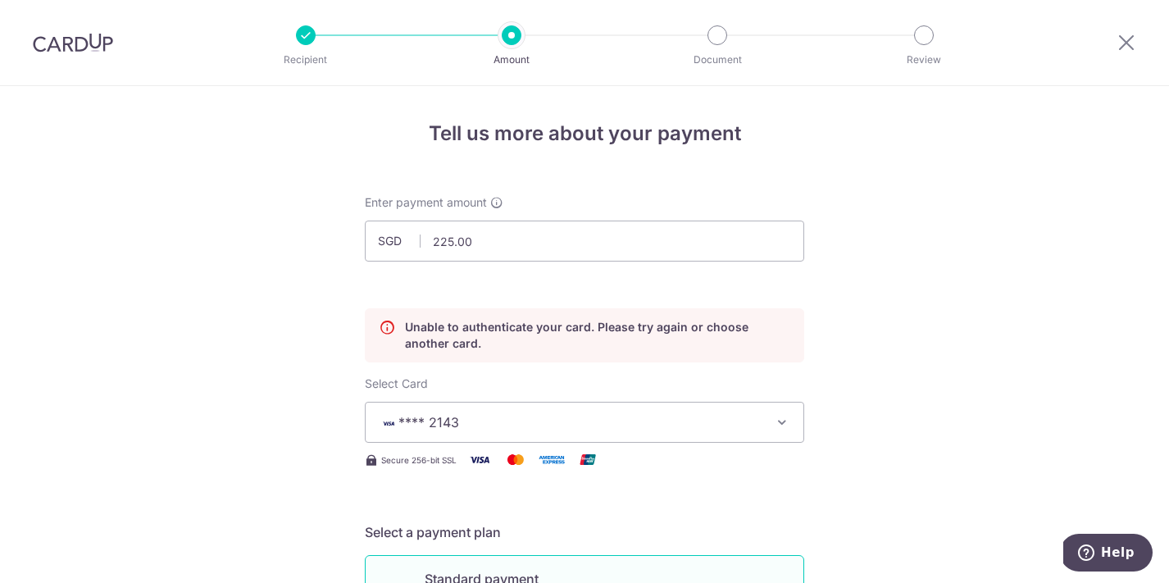
scroll to position [0, 0]
click at [1120, 47] on icon at bounding box center [1127, 42] width 20 height 21
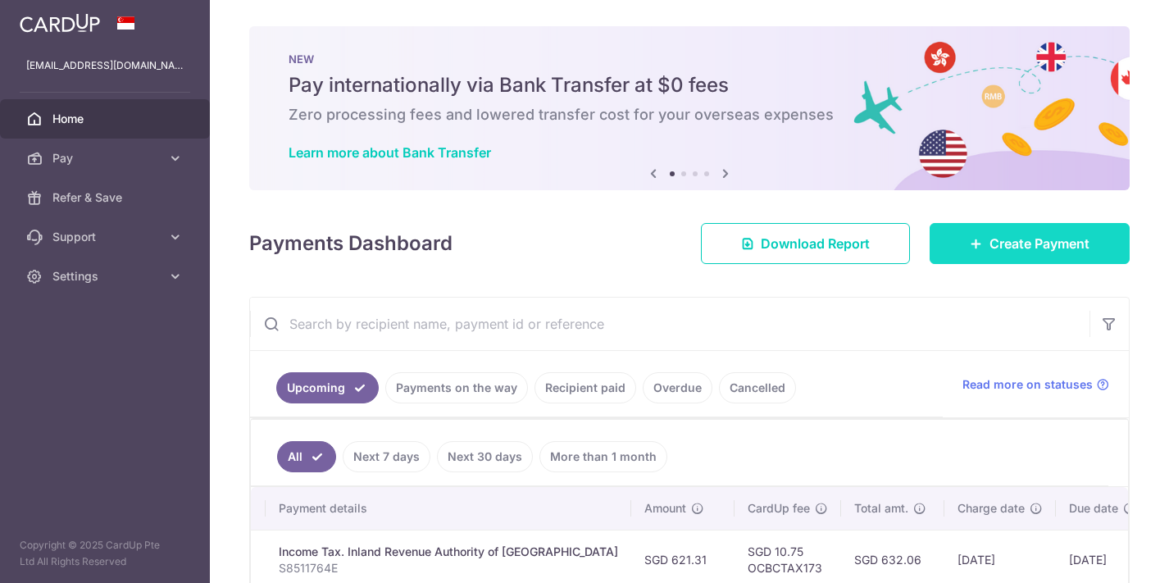
click at [1026, 241] on span "Create Payment" at bounding box center [1040, 244] width 100 height 20
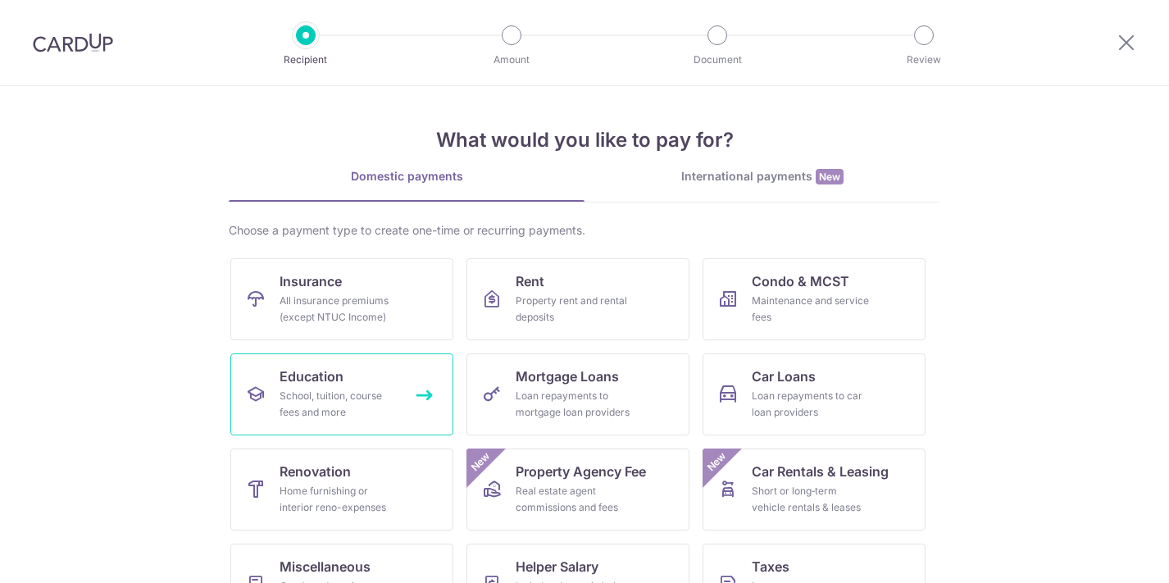
click at [347, 378] on link "Education School, tuition, course fees and more" at bounding box center [341, 394] width 223 height 82
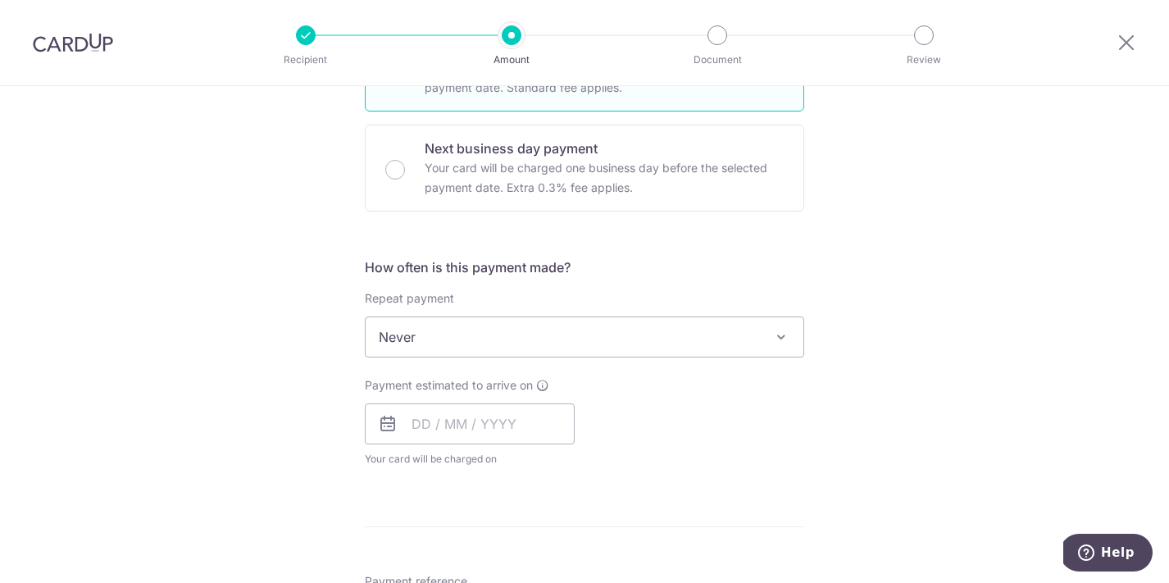
scroll to position [458, 0]
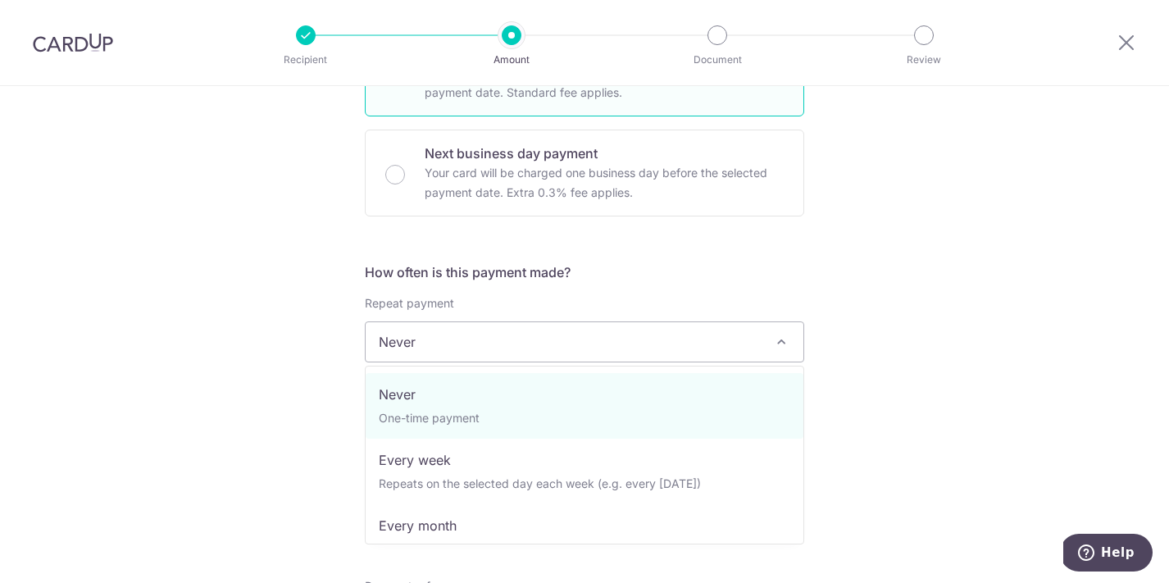
click at [518, 351] on span "Never" at bounding box center [585, 341] width 438 height 39
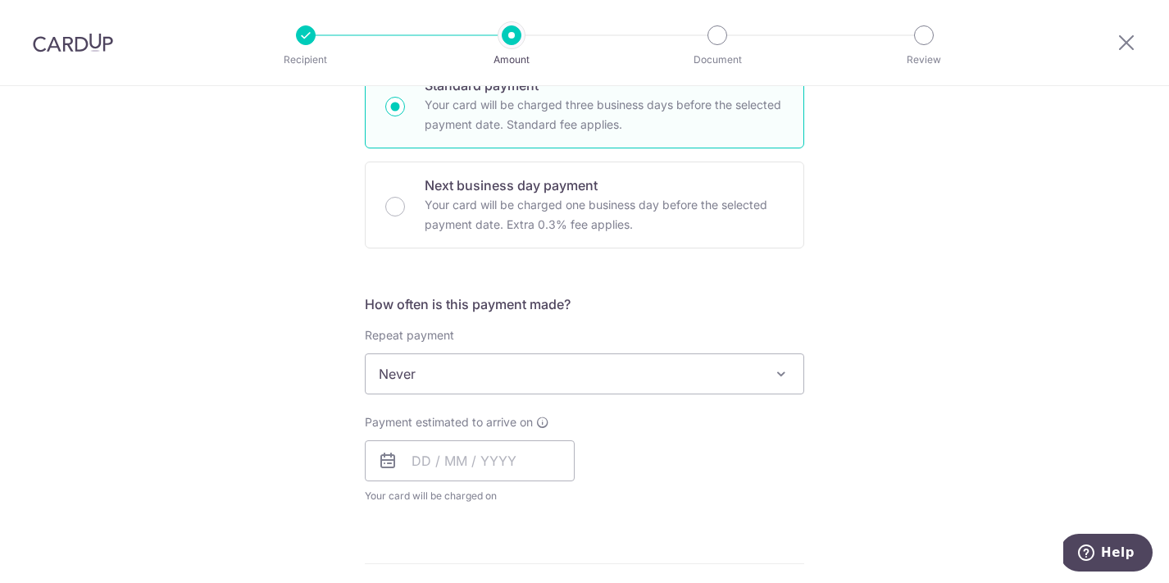
scroll to position [430, 0]
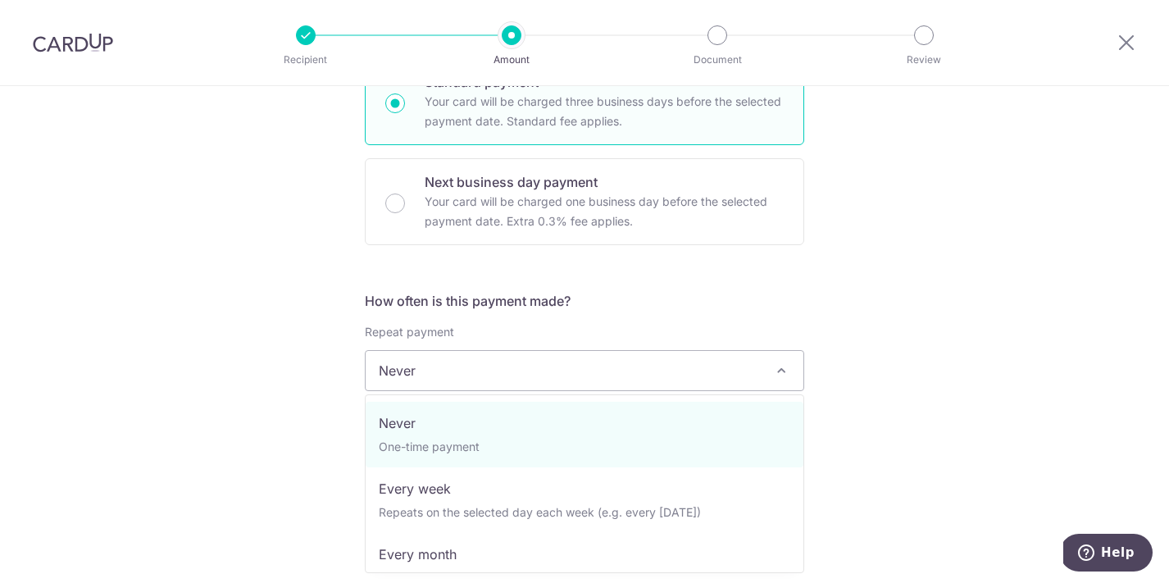
click at [462, 372] on span "Never" at bounding box center [585, 370] width 438 height 39
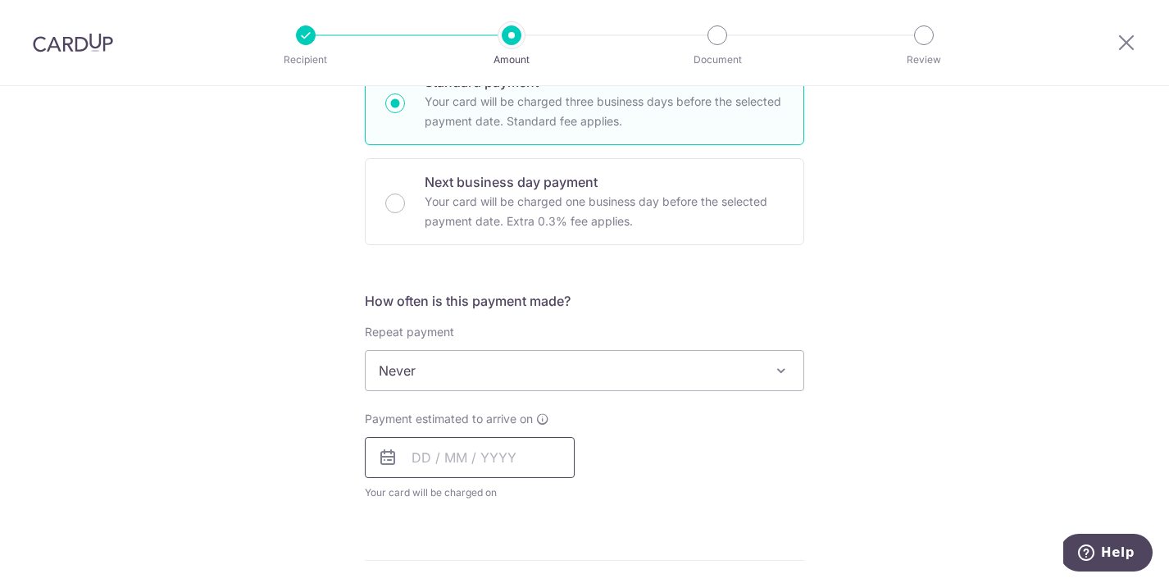
click at [448, 442] on input "text" at bounding box center [470, 457] width 210 height 41
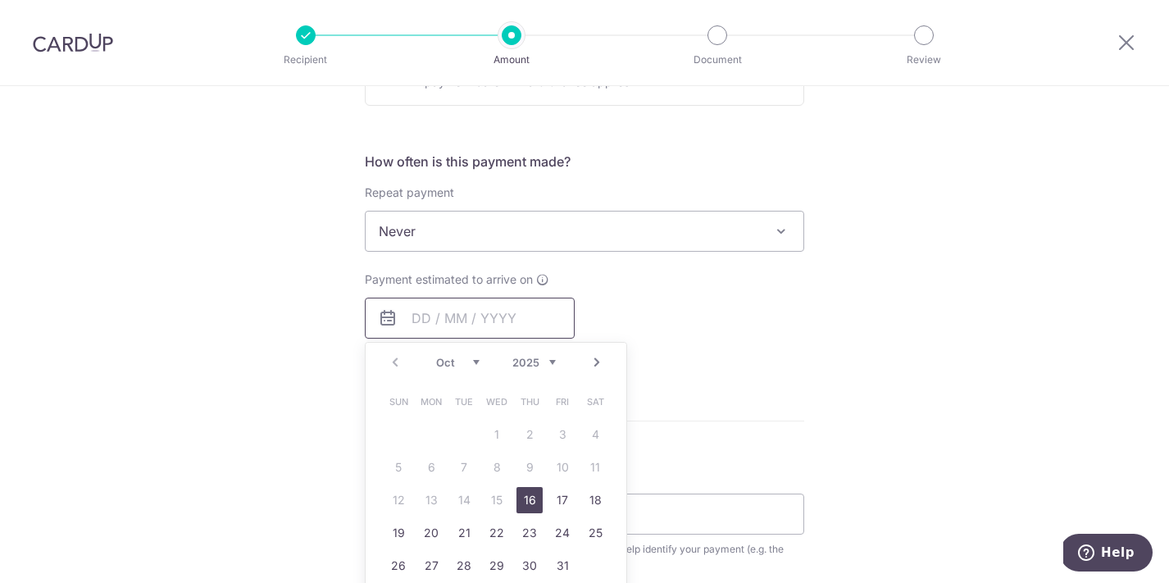
scroll to position [580, 0]
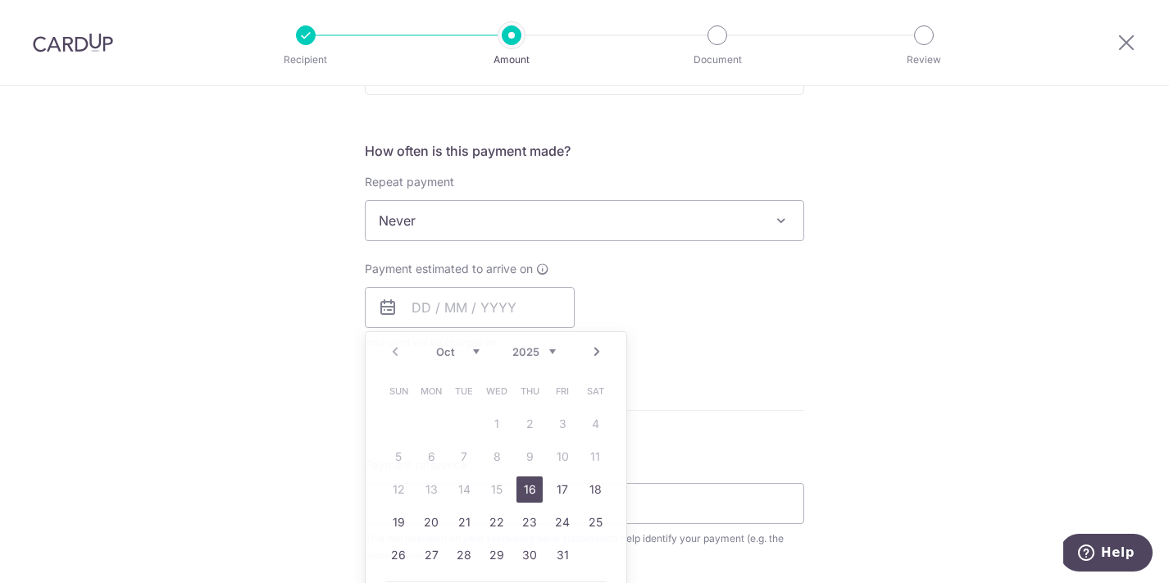
click at [800, 337] on div "Payment estimated to arrive on Prev Next Oct Nov [DATE] 2026 2027 2028 2029 203…" at bounding box center [584, 306] width 459 height 90
